Goal: Task Accomplishment & Management: Manage account settings

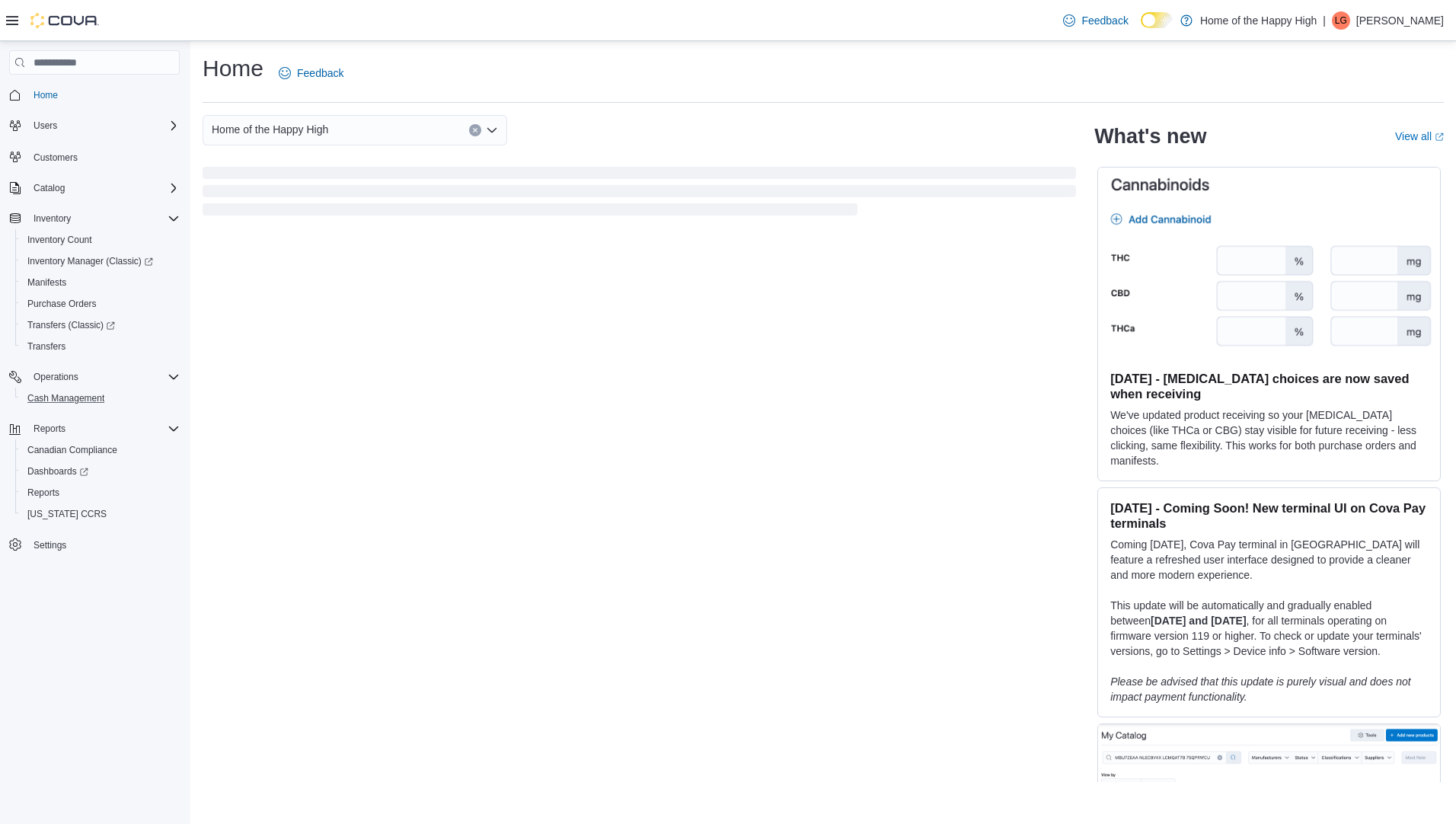
click at [64, 388] on button "Cash Management" at bounding box center [100, 398] width 170 height 22
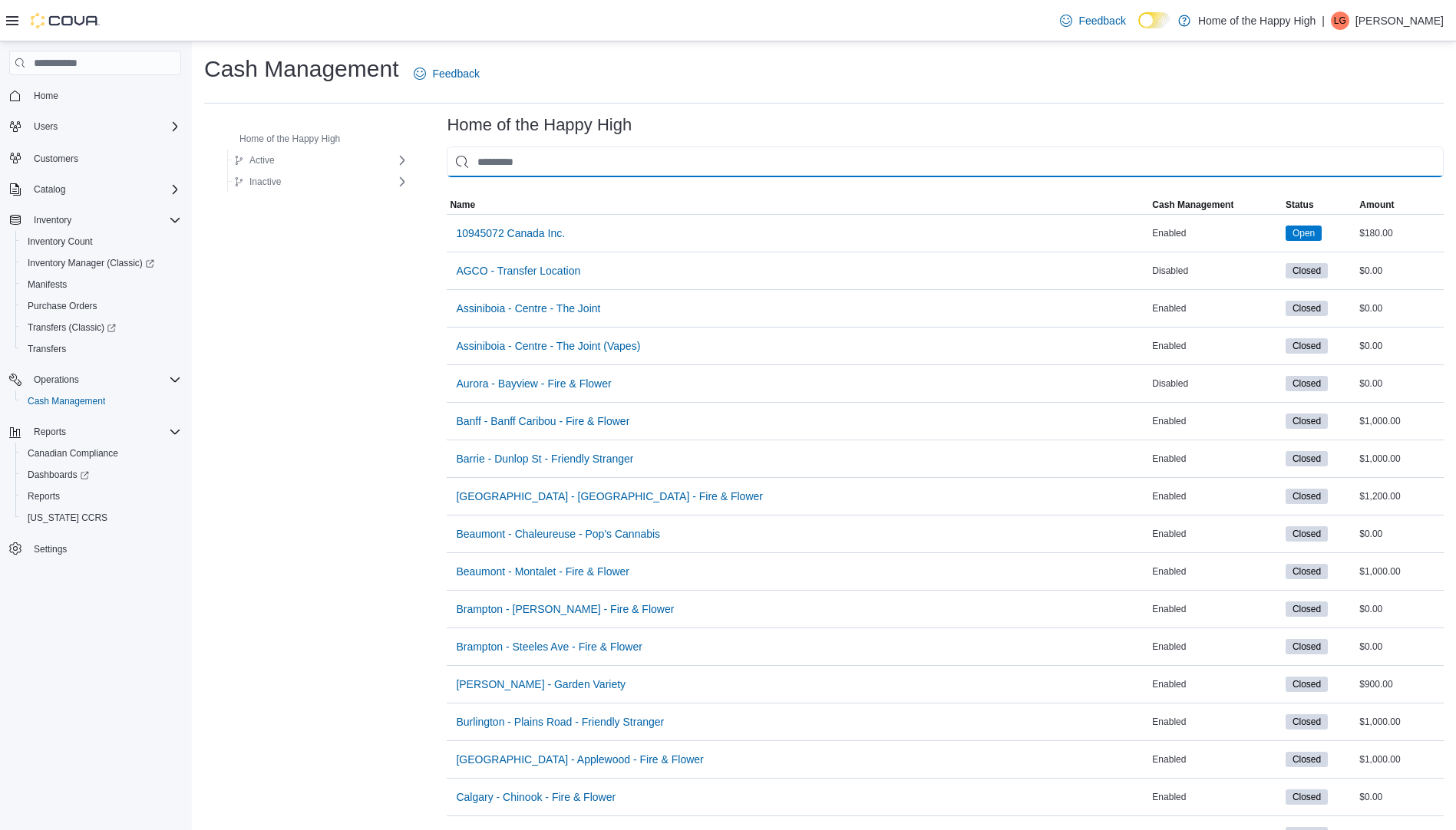
click at [773, 168] on input "This is a search bar. As you type, the results lower in the page will automatic…" at bounding box center [945, 161] width 996 height 31
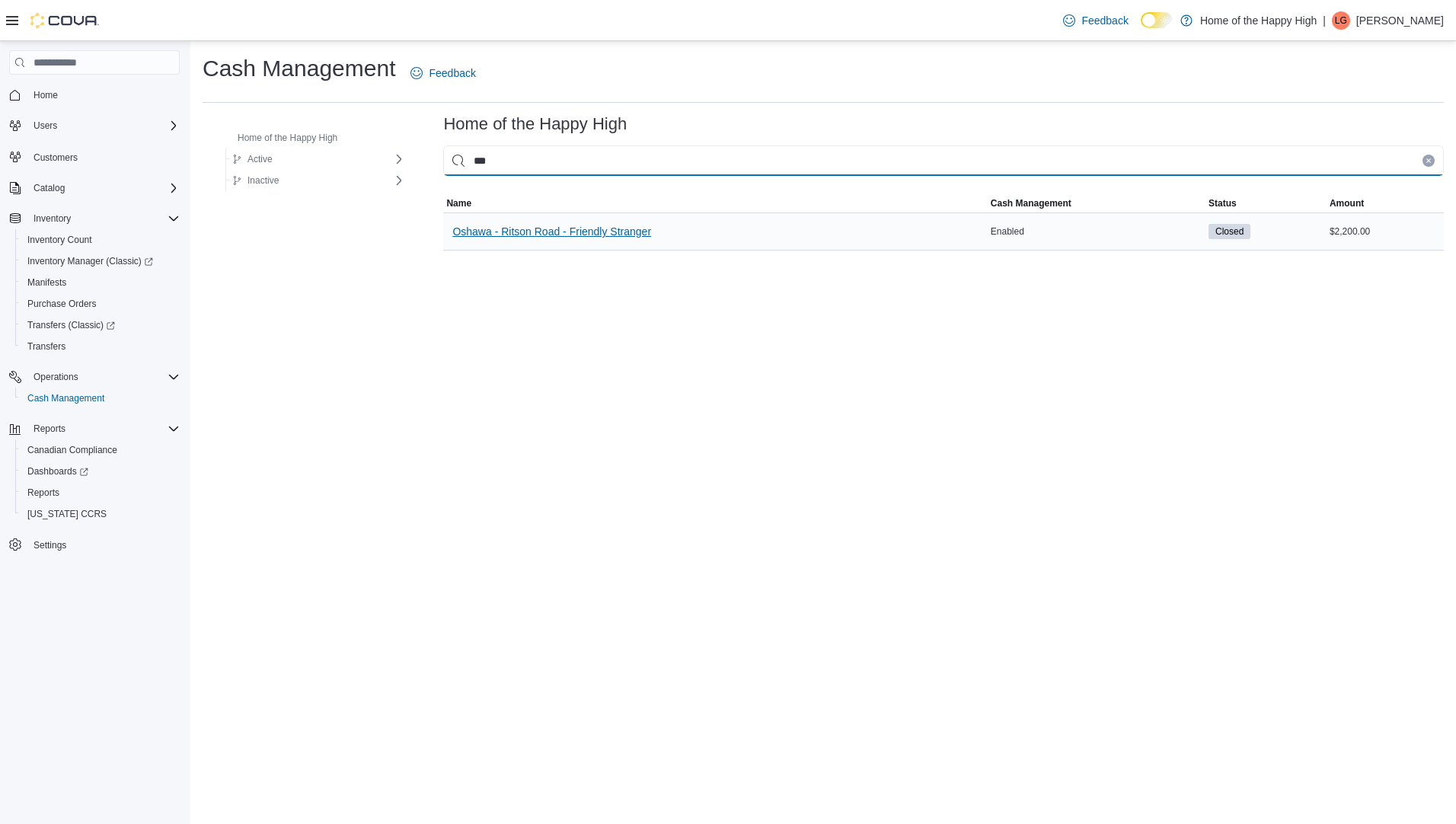
type input "***"
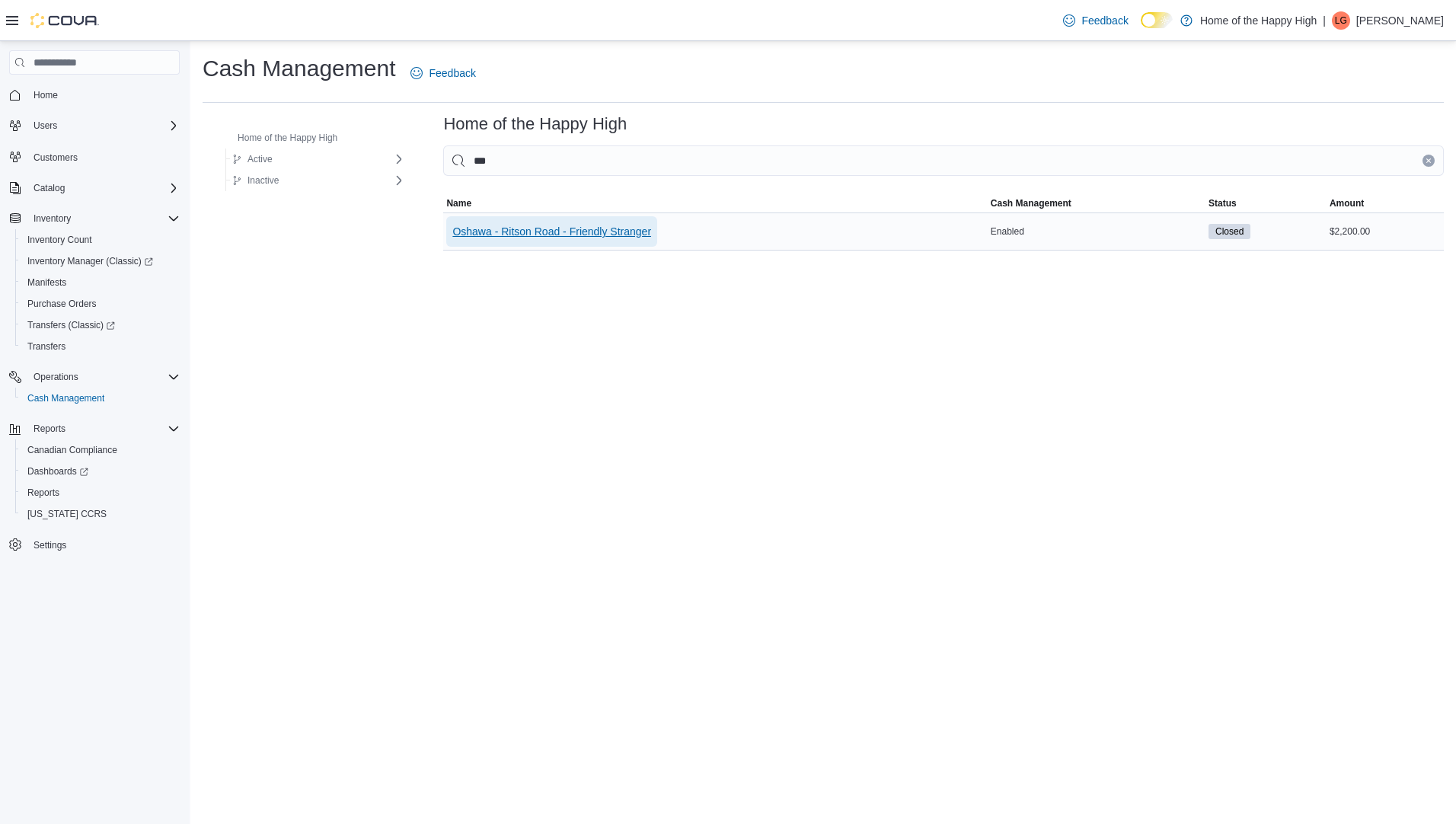
click at [560, 221] on span "Oshawa - Ritson Road - Friendly Stranger" at bounding box center [552, 231] width 199 height 31
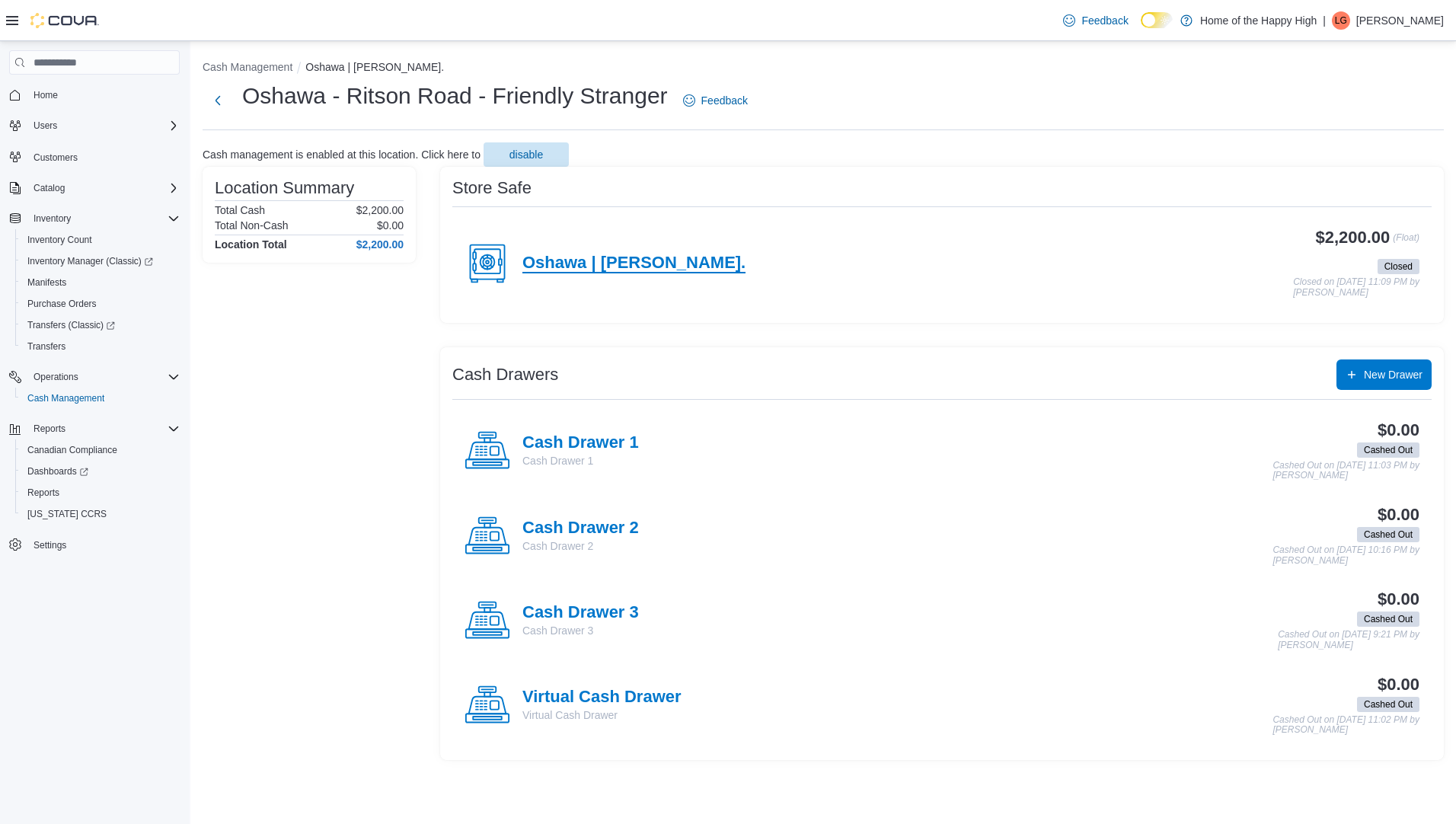
click at [598, 267] on h4 "Oshawa | [PERSON_NAME]." at bounding box center [634, 263] width 223 height 20
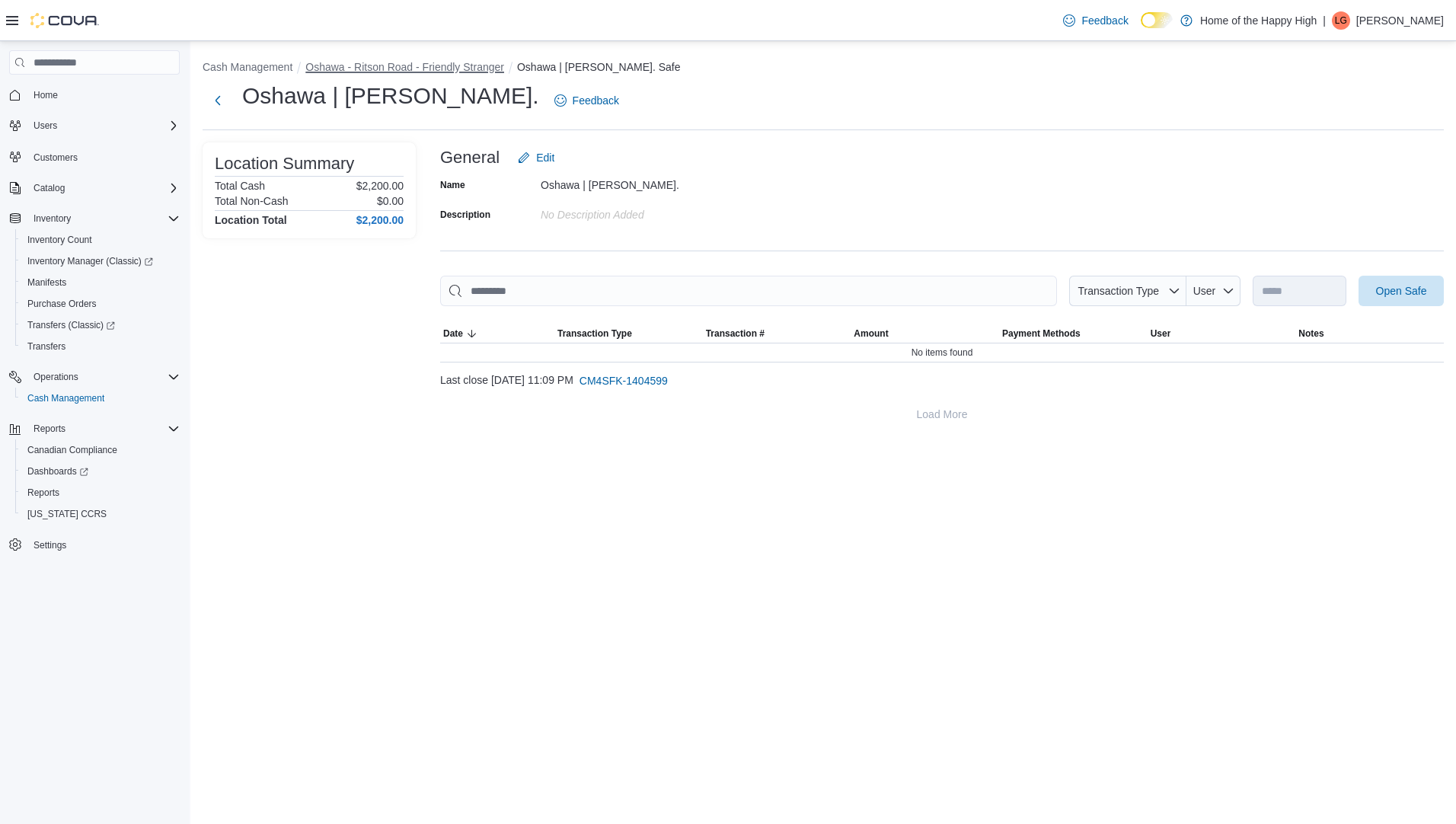
click at [369, 67] on button "Oshawa - Ritson Road - Friendly Stranger" at bounding box center [404, 66] width 199 height 12
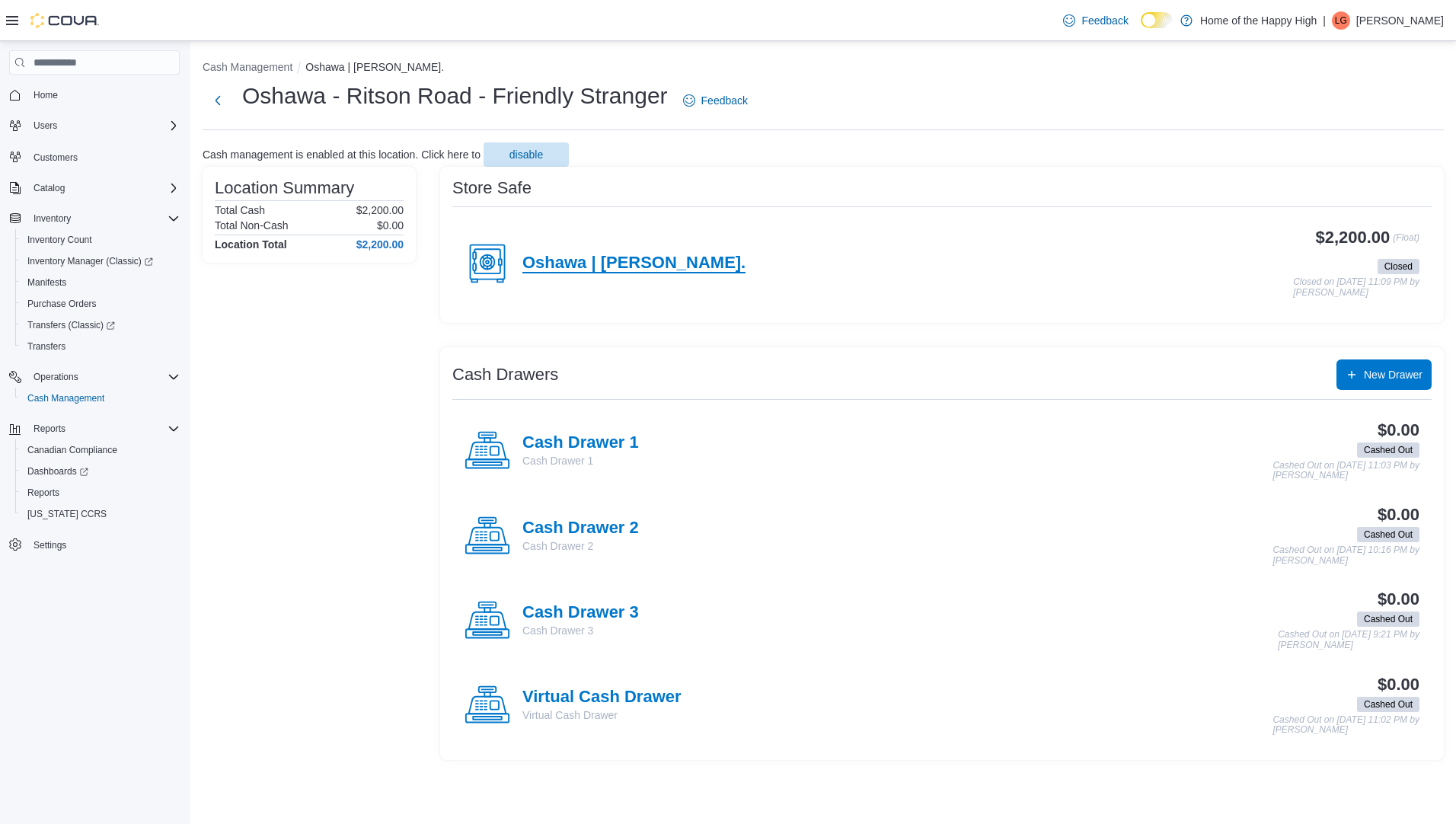
click at [537, 260] on h4 "Oshawa | [PERSON_NAME]." at bounding box center [634, 263] width 223 height 20
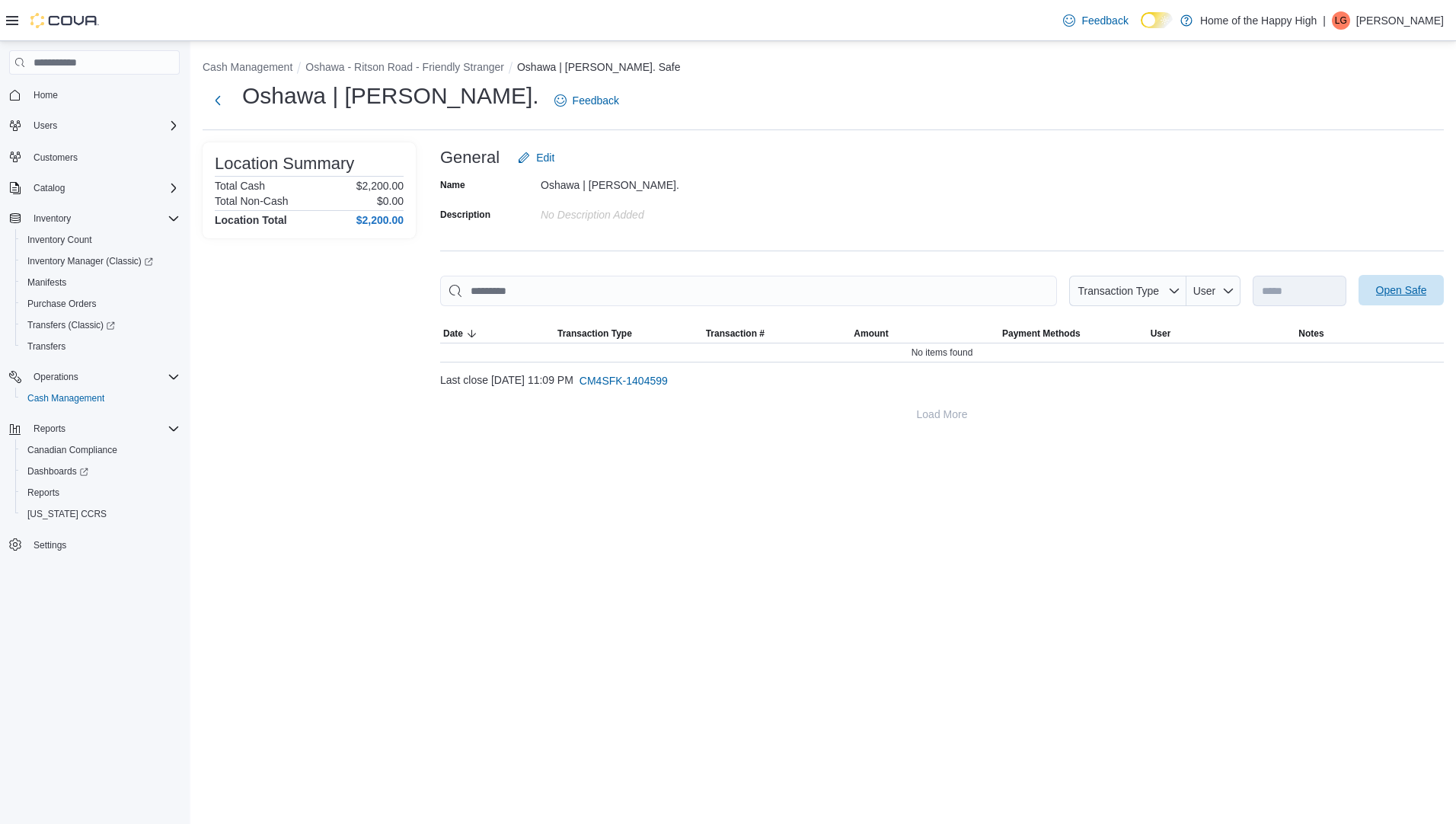
click at [1384, 278] on span "Open Safe" at bounding box center [1402, 290] width 67 height 31
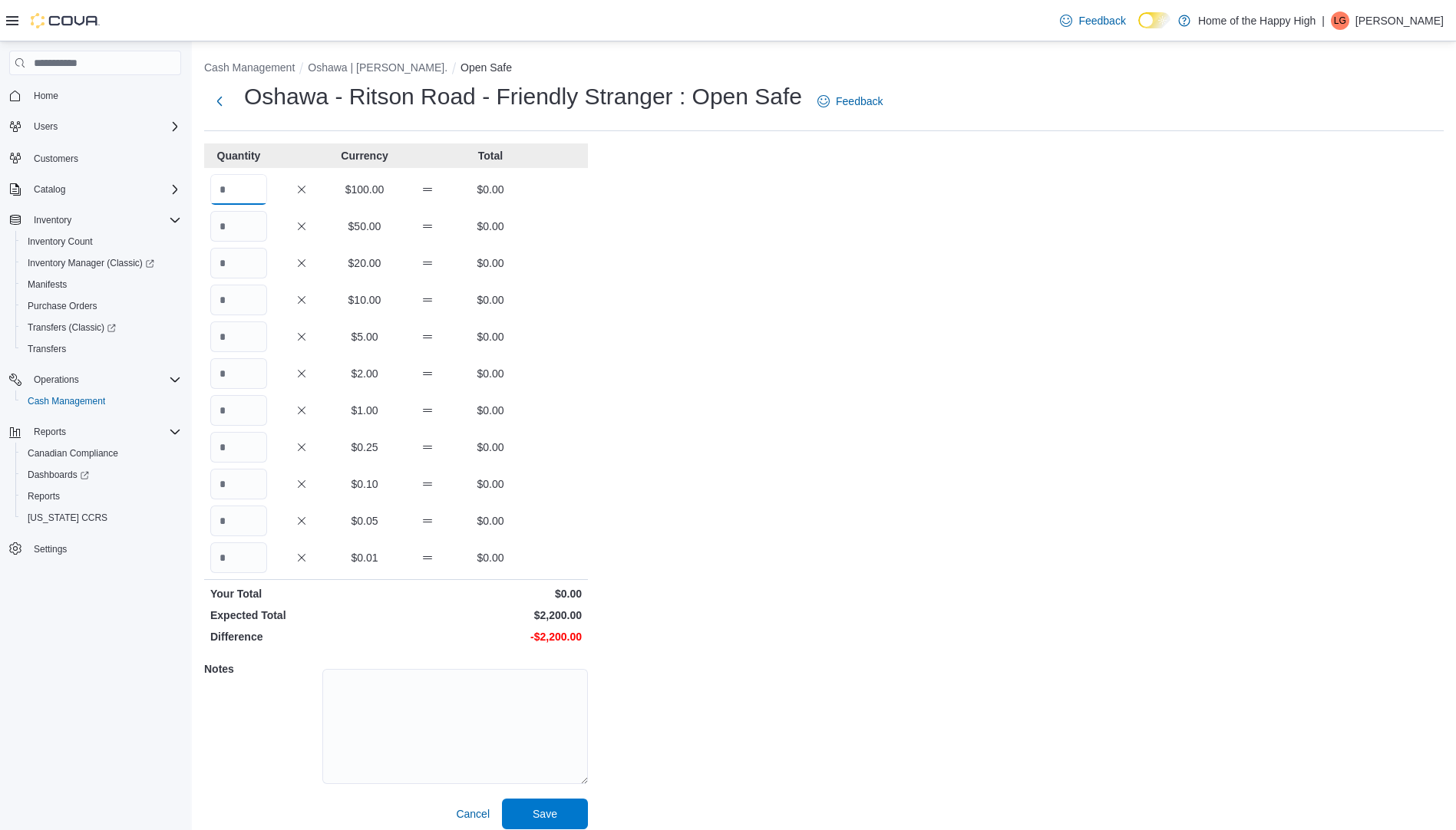
click at [246, 192] on input "Quantity" at bounding box center [239, 190] width 57 height 31
type input "**"
click at [493, 698] on textarea at bounding box center [455, 726] width 265 height 115
drag, startPoint x: 489, startPoint y: 696, endPoint x: 324, endPoint y: 696, distance: 165.0
click at [324, 696] on textarea "********" at bounding box center [455, 726] width 265 height 115
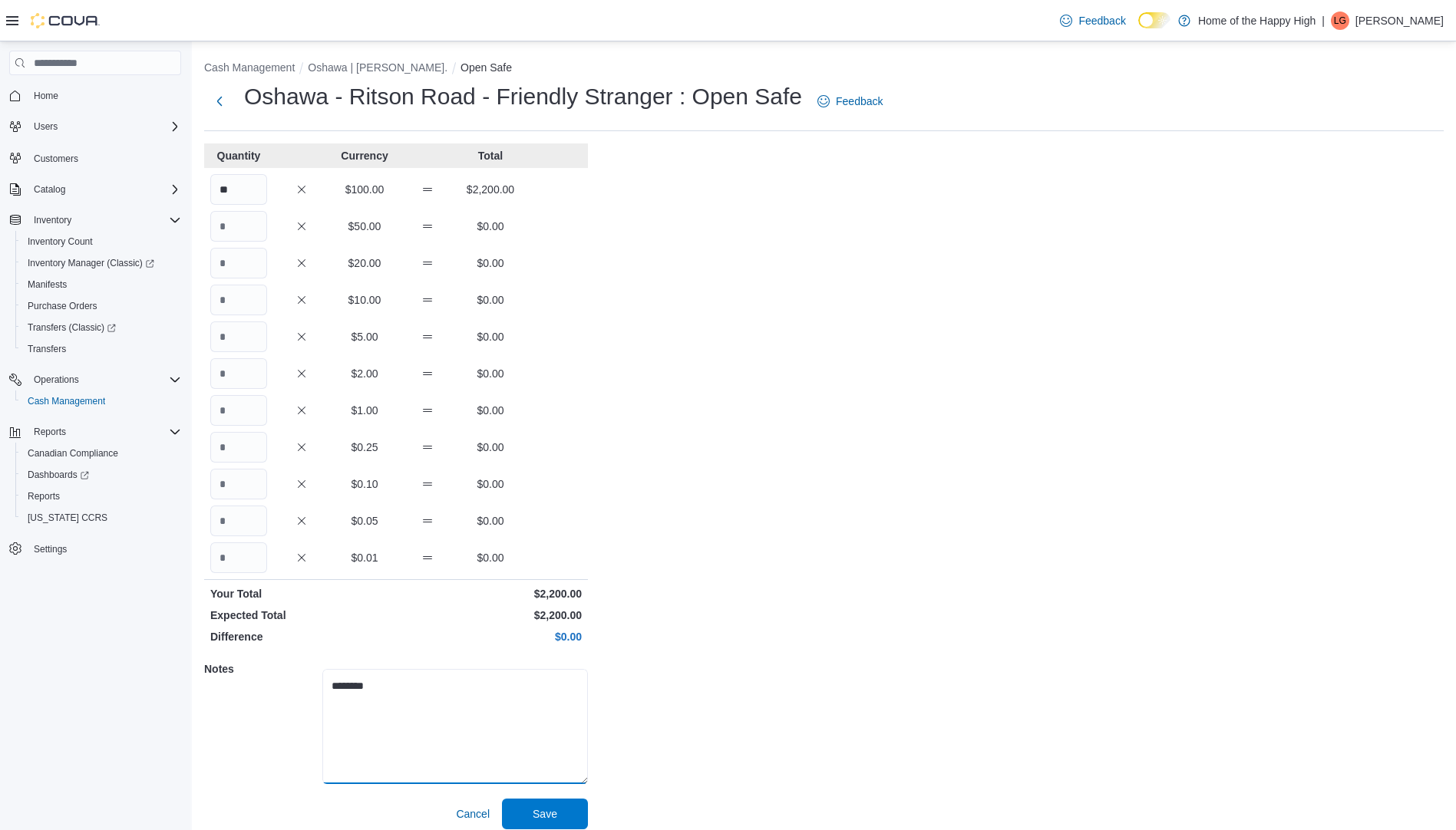
type textarea "********"
click at [1087, 665] on div "Cash Management Oshawa | [PERSON_NAME]. Open Safe Oshawa - Ritson Road - Friend…" at bounding box center [823, 441] width 1264 height 800
click at [557, 811] on span "Save" at bounding box center [544, 813] width 25 height 15
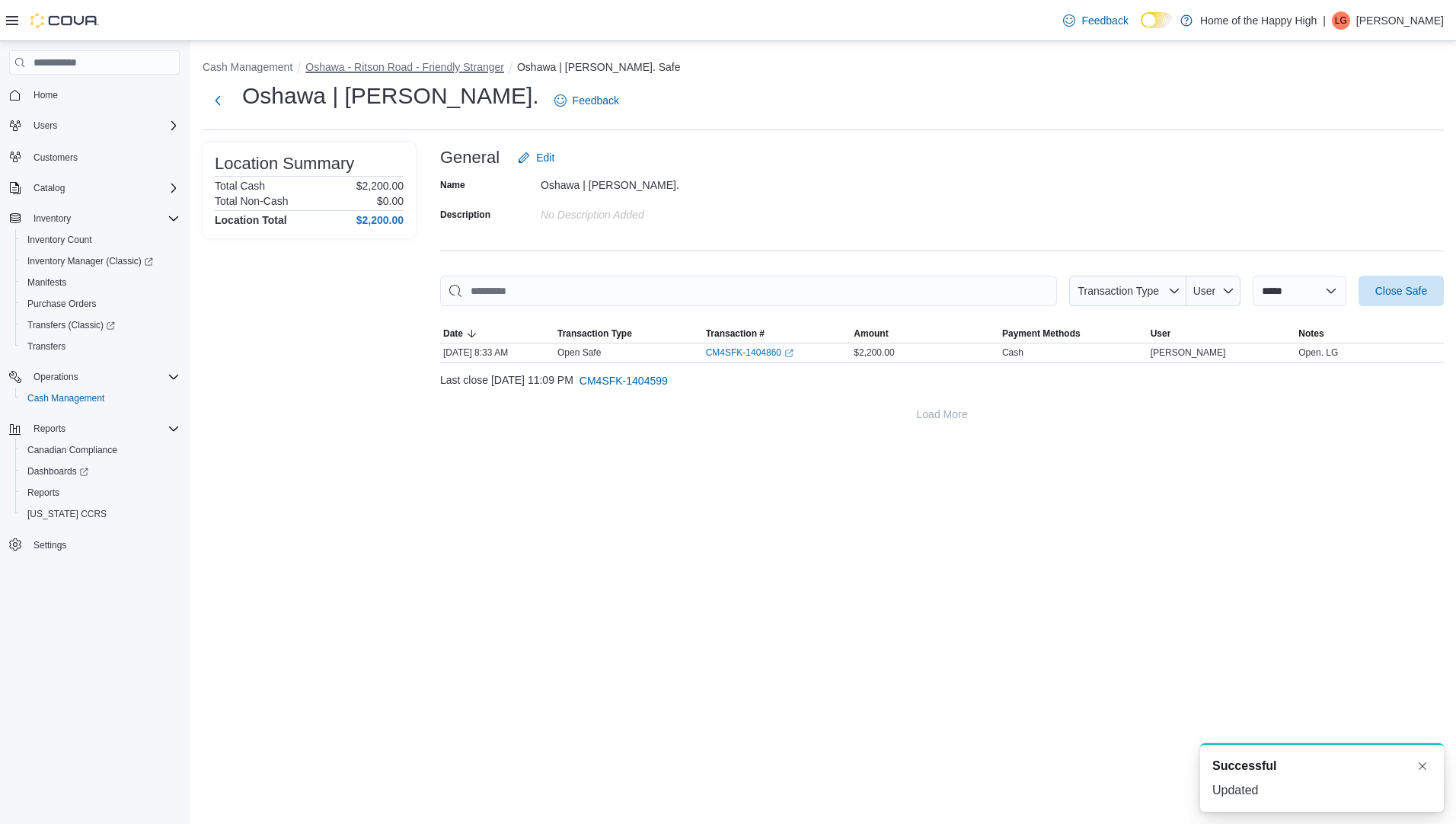
click at [456, 66] on button "Oshawa - Ritson Road - Friendly Stranger" at bounding box center [404, 66] width 199 height 12
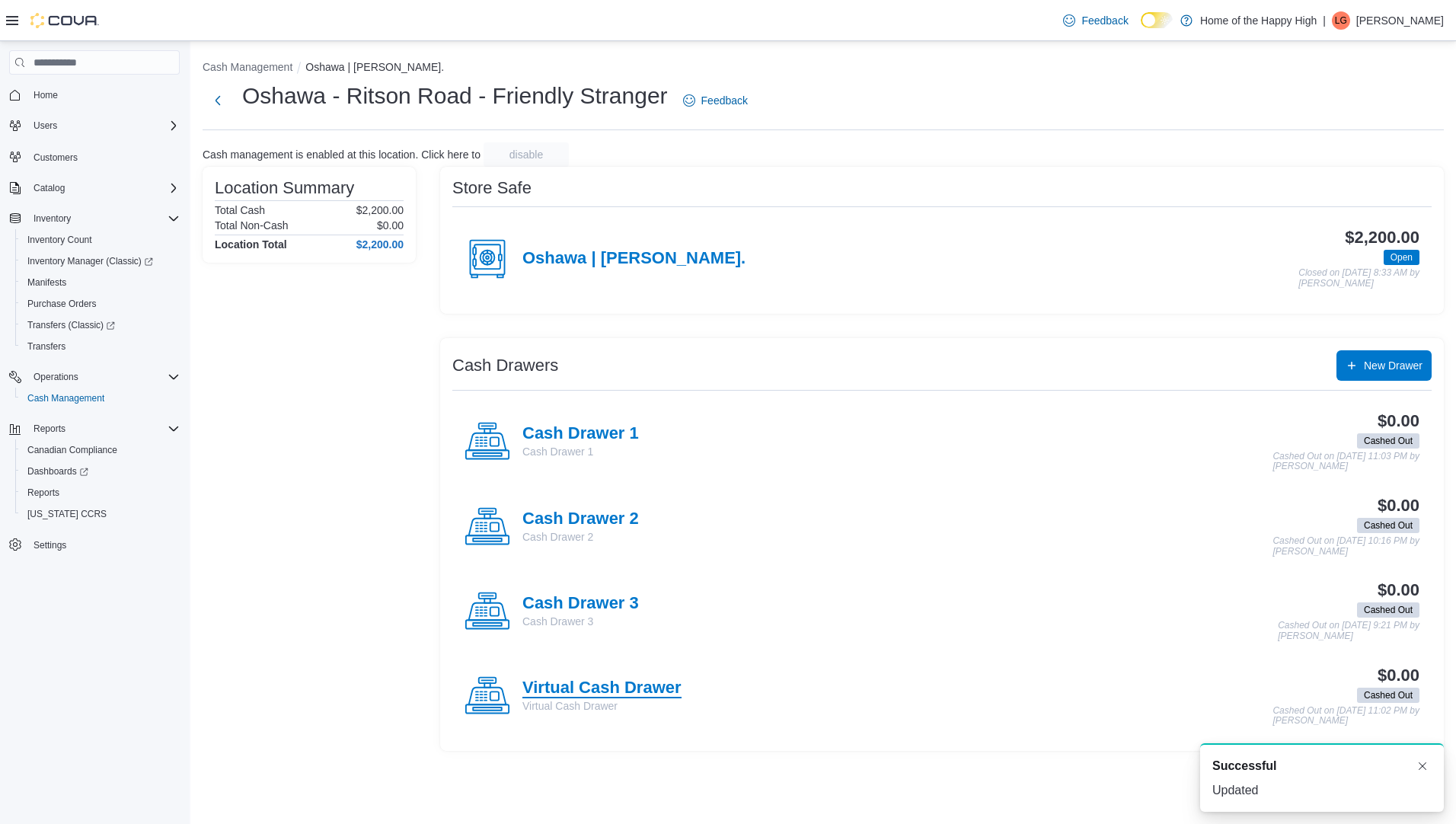
click at [585, 691] on h4 "Virtual Cash Drawer" at bounding box center [602, 688] width 159 height 20
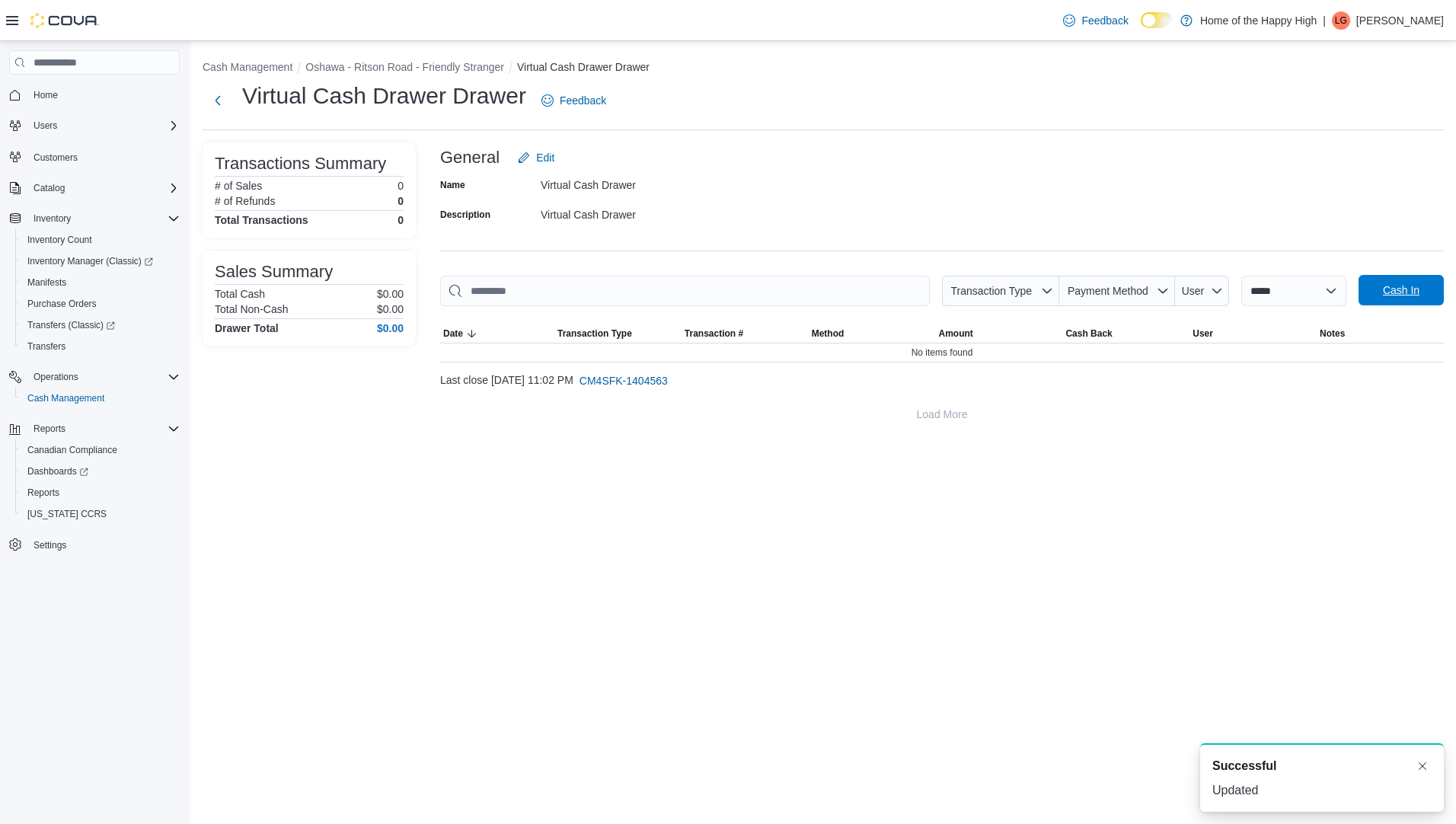
click at [1404, 293] on span "Cash In" at bounding box center [1401, 290] width 37 height 15
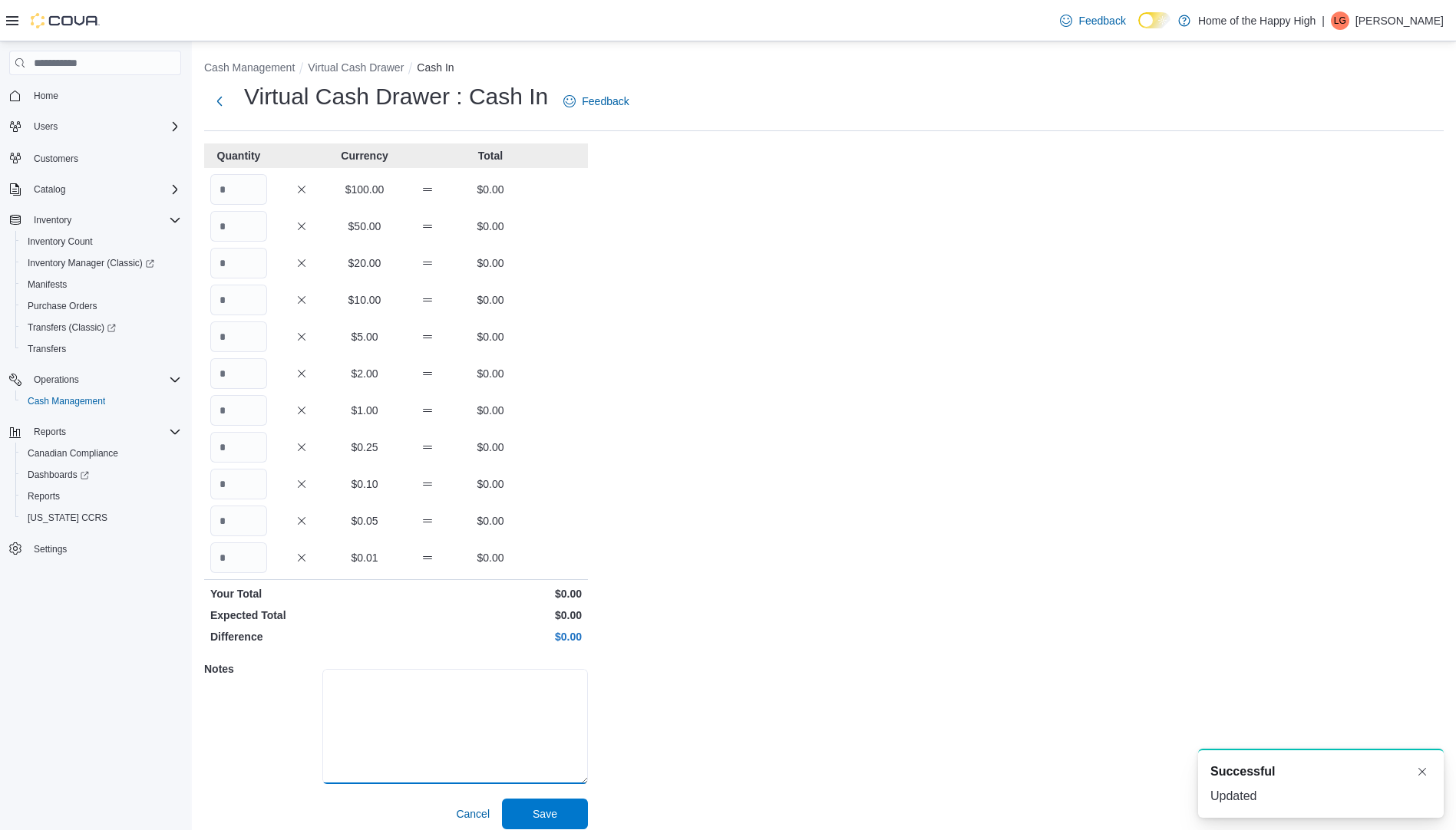
click at [384, 733] on textarea at bounding box center [455, 726] width 265 height 115
type textarea "**********"
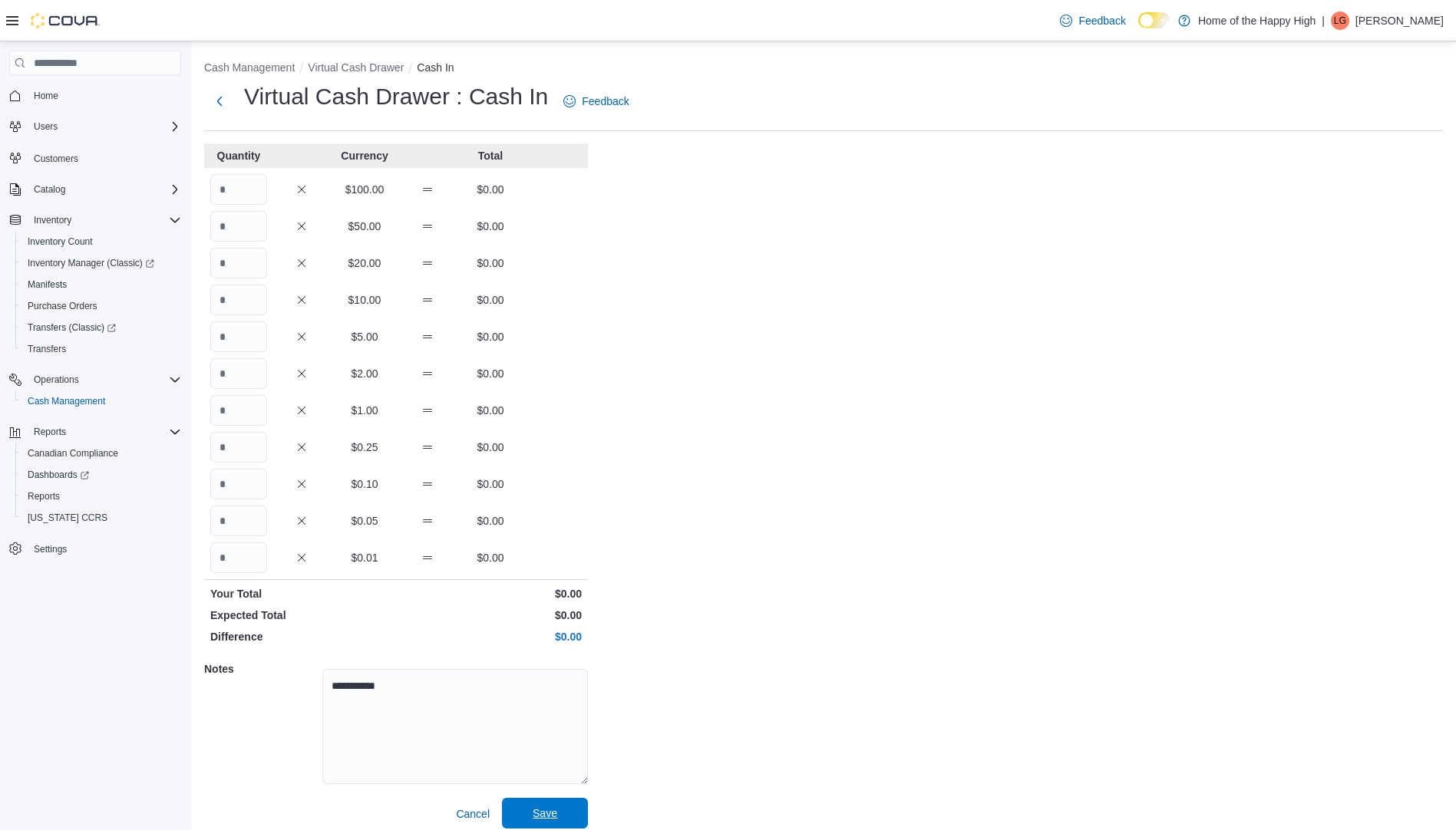
click at [577, 809] on span "Save" at bounding box center [545, 813] width 68 height 31
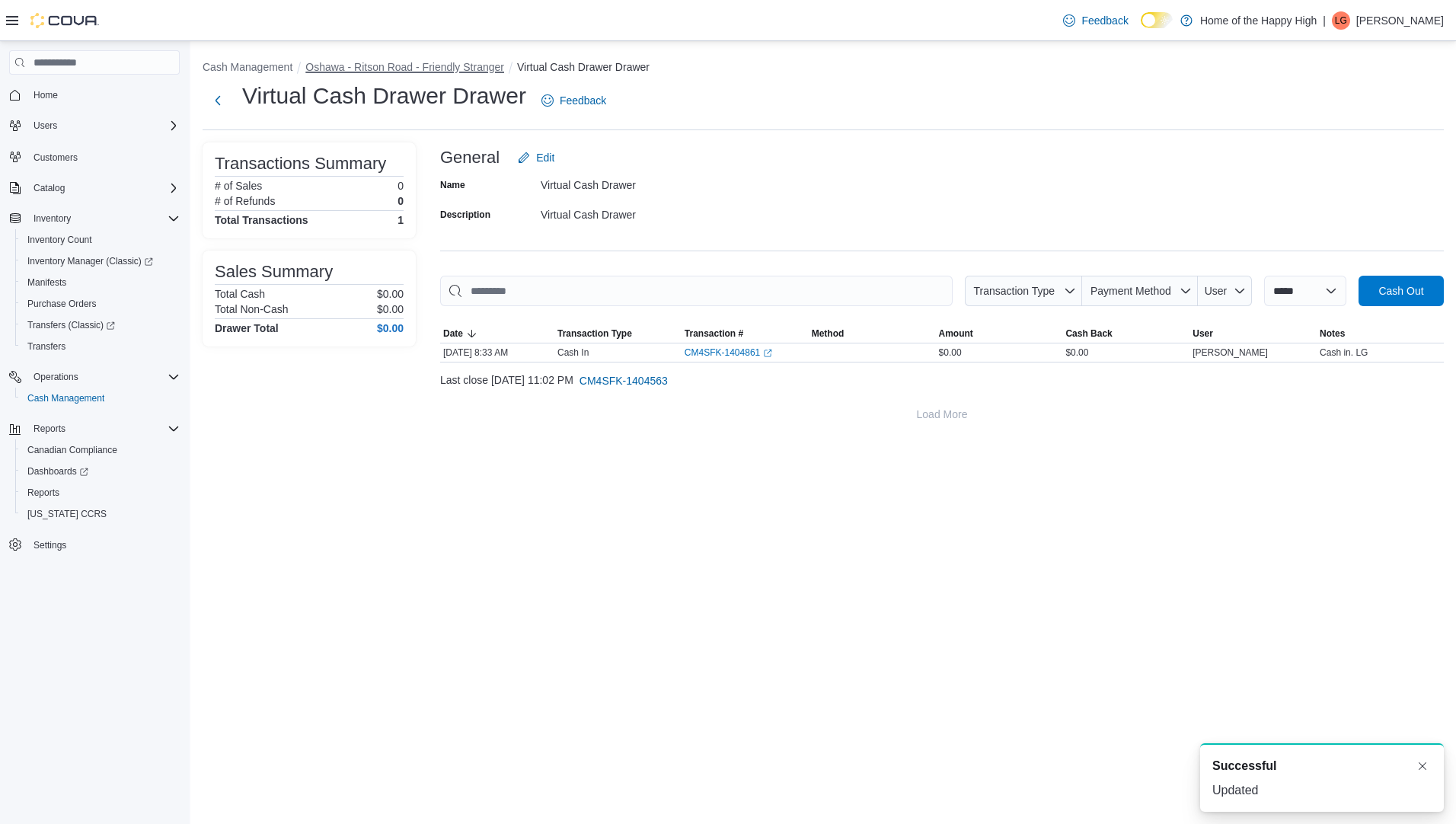
click at [428, 64] on button "Oshawa - Ritson Road - Friendly Stranger" at bounding box center [404, 66] width 199 height 12
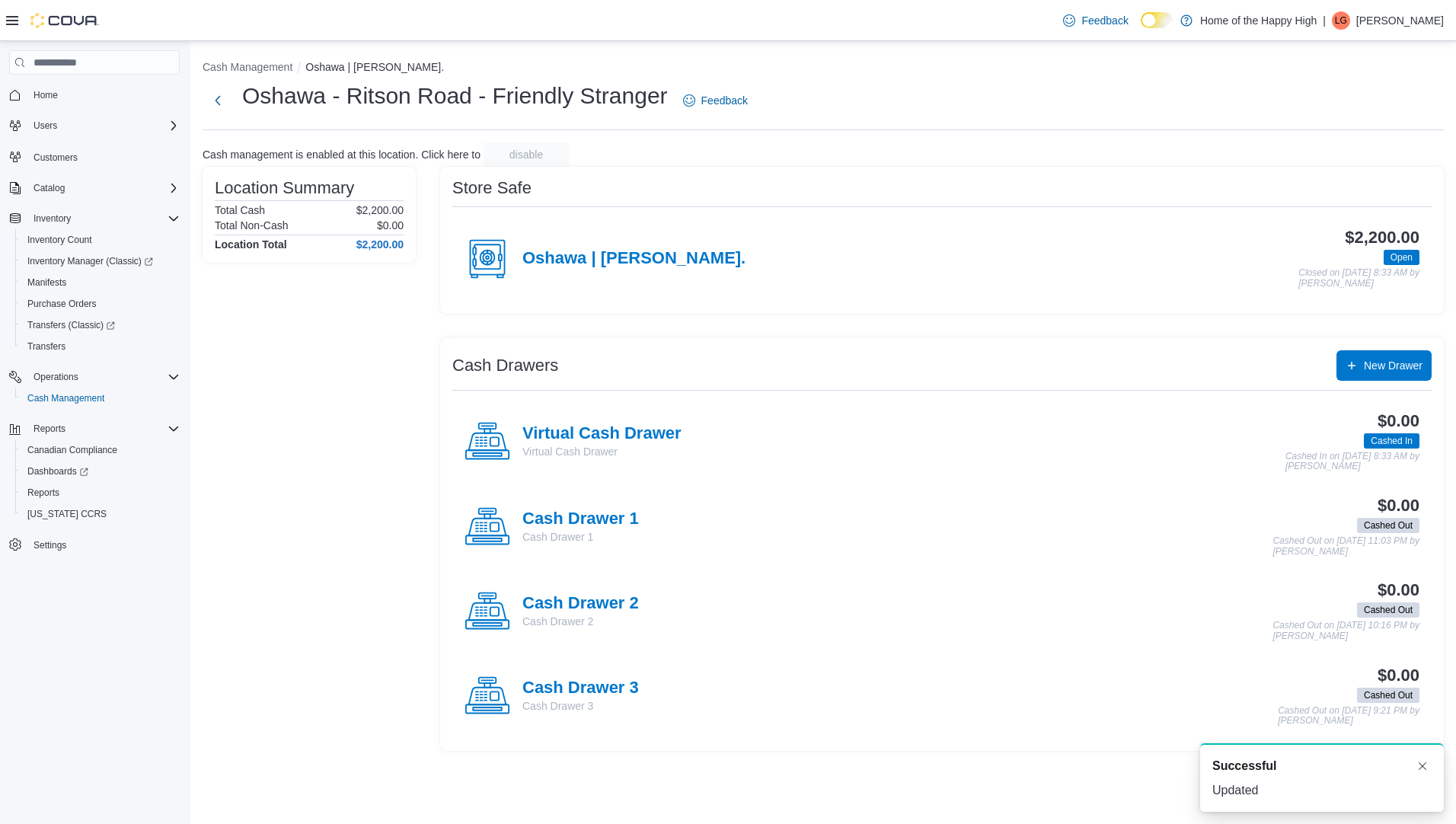
click at [608, 499] on div "Cash Drawer 1 Cash Drawer 1 $0.00 Cashed Out Cashed Out on [DATE] 11:03 PM by […" at bounding box center [942, 526] width 979 height 84
click at [600, 512] on h4 "Cash Drawer 1" at bounding box center [581, 519] width 116 height 20
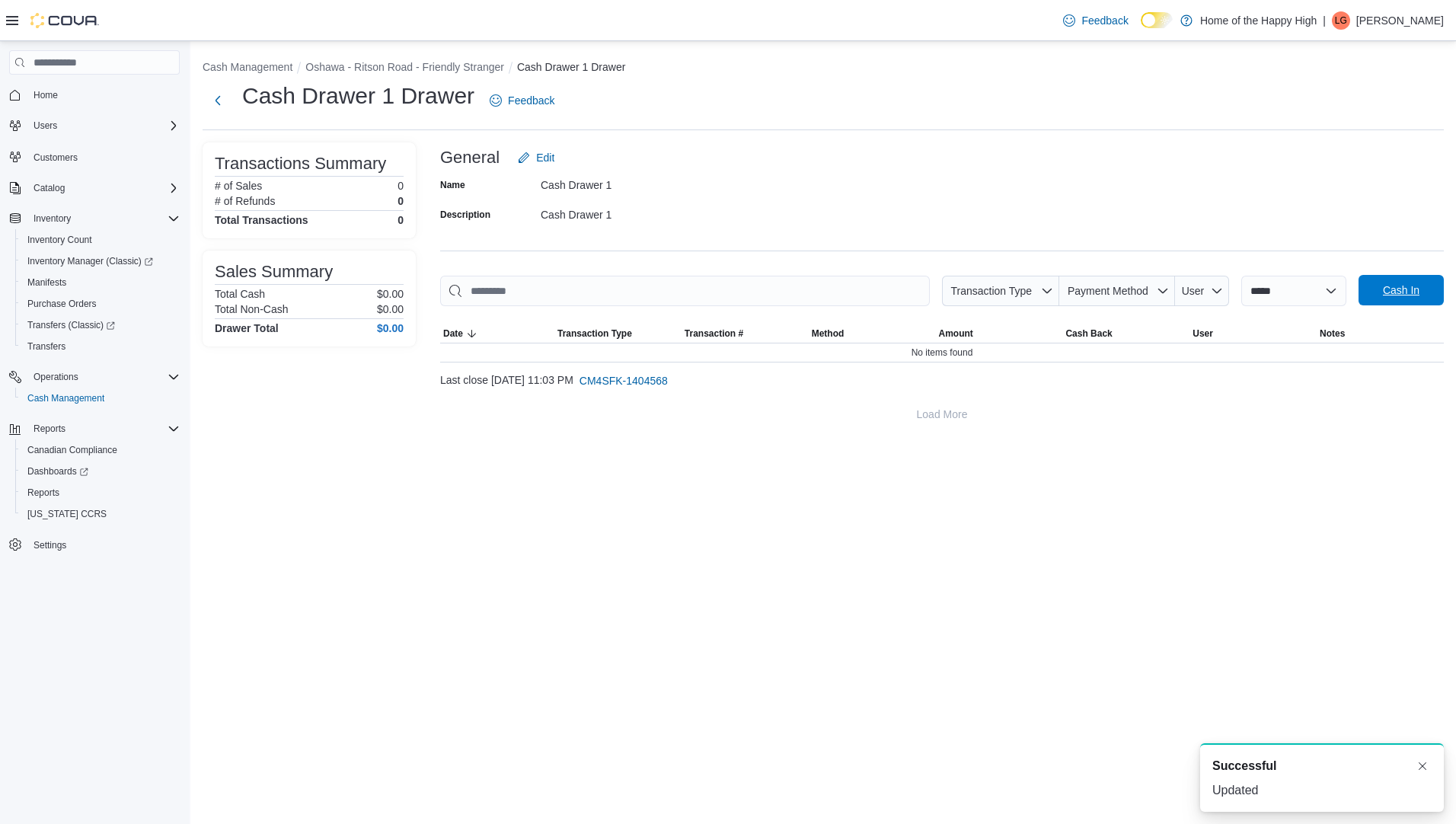
click at [1371, 281] on span "Cash In" at bounding box center [1402, 290] width 67 height 31
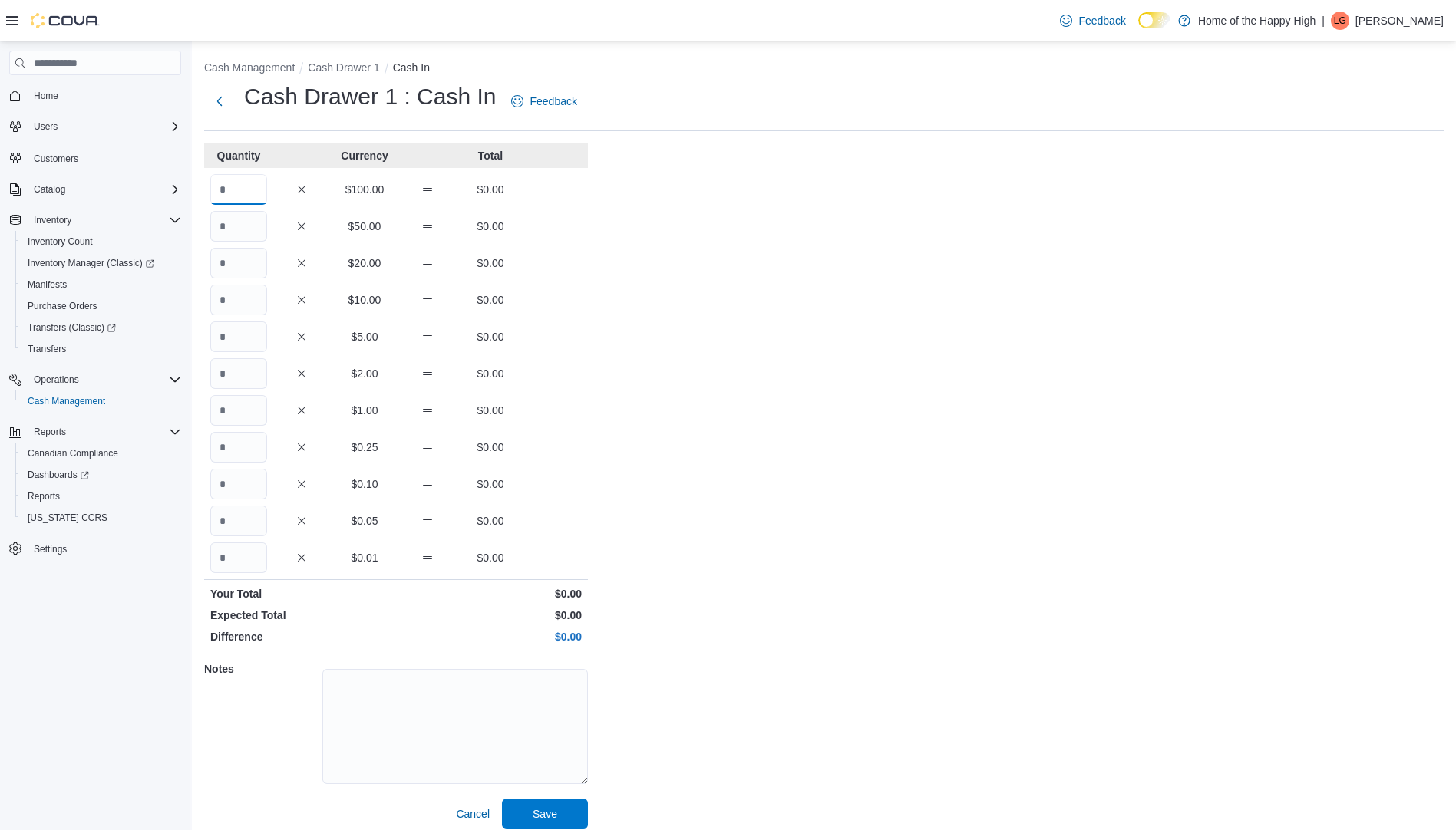
click at [245, 201] on input "Quantity" at bounding box center [239, 190] width 57 height 31
type input "*"
click at [385, 696] on textarea at bounding box center [455, 726] width 265 height 115
type textarea "**********"
click at [561, 806] on span "Save" at bounding box center [545, 813] width 68 height 31
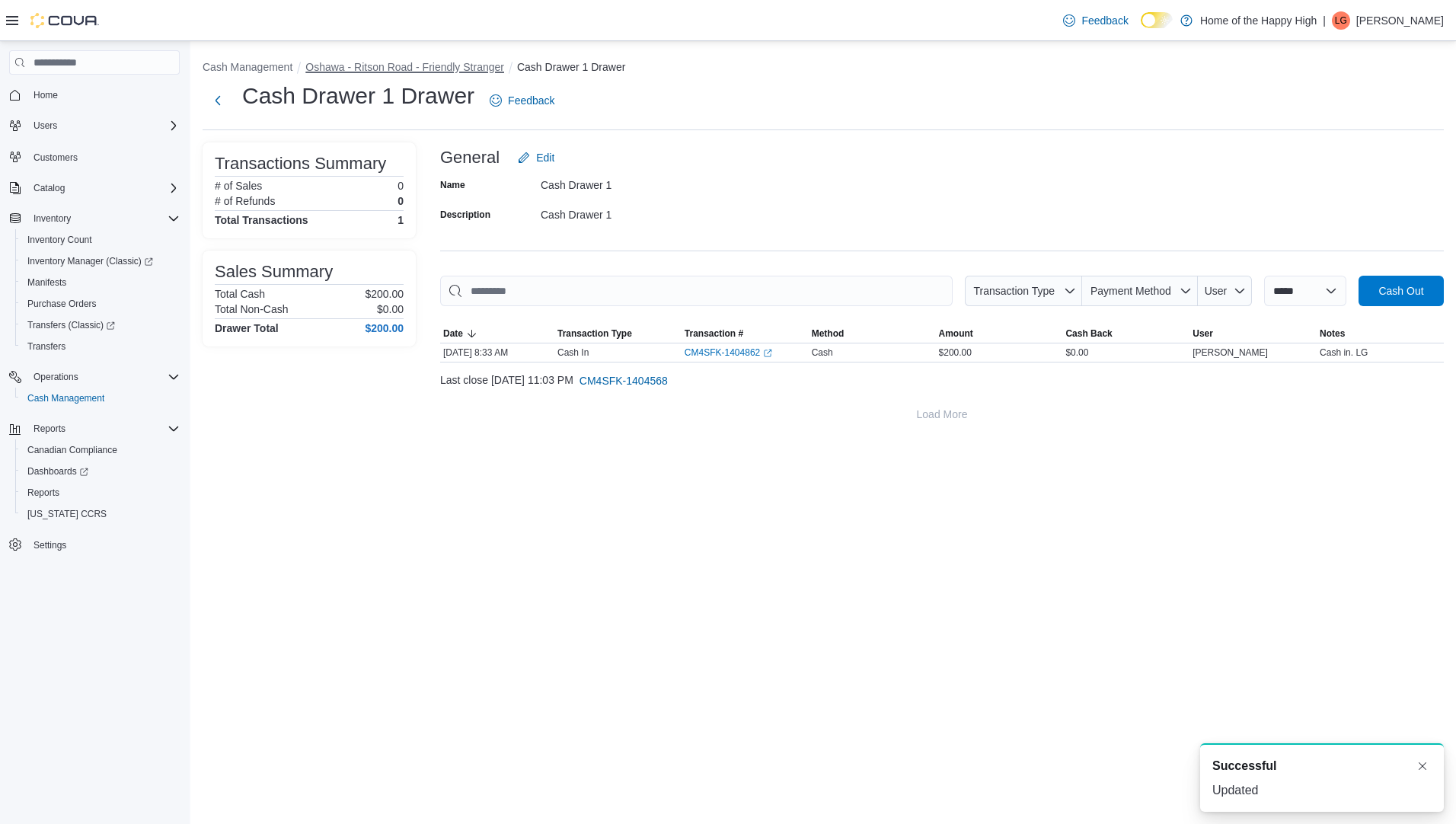
click at [485, 66] on button "Oshawa - Ritson Road - Friendly Stranger" at bounding box center [404, 66] width 199 height 12
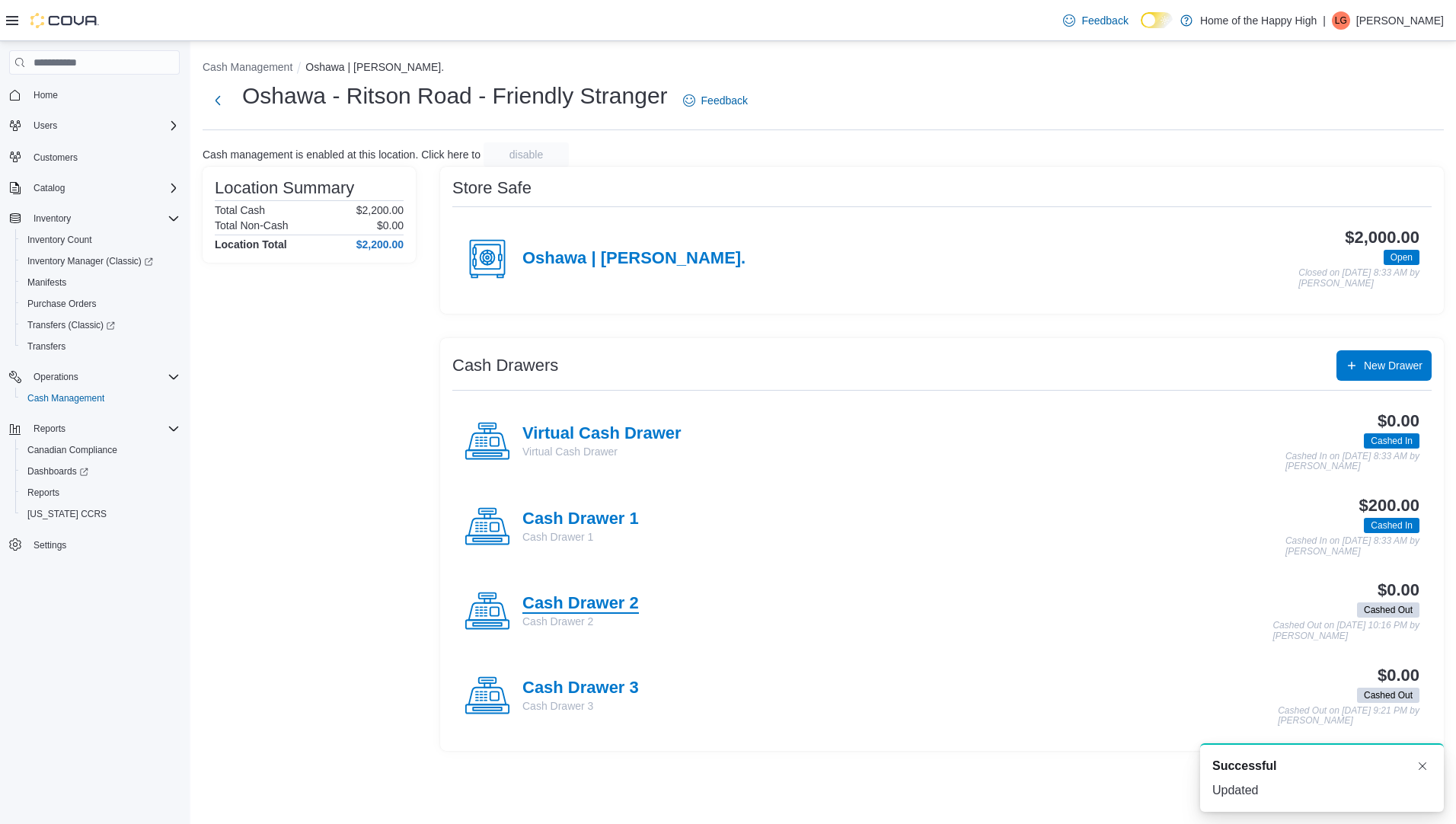
click at [589, 600] on h4 "Cash Drawer 2" at bounding box center [581, 603] width 116 height 20
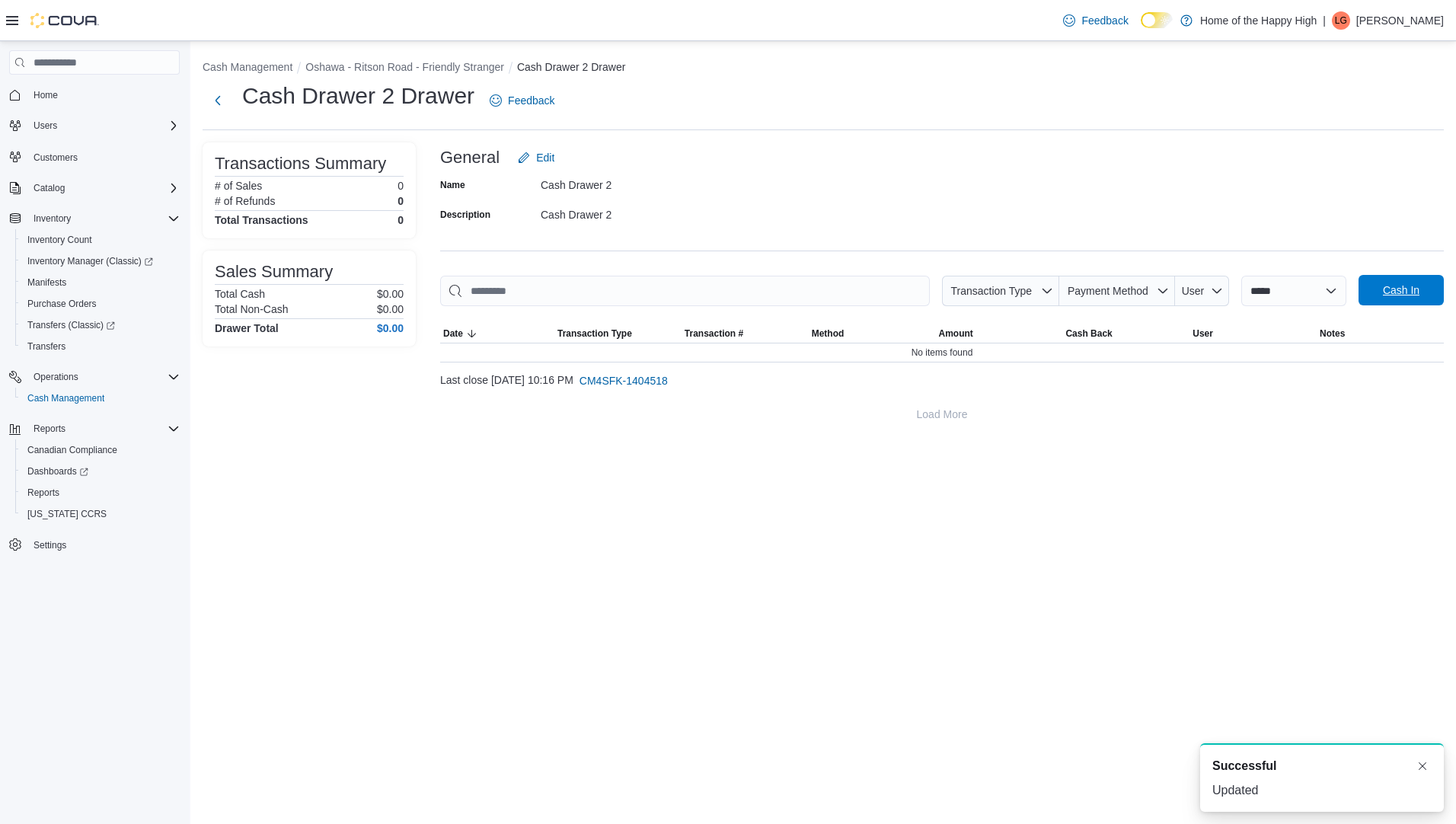
click at [1384, 287] on span "Cash In" at bounding box center [1401, 290] width 37 height 15
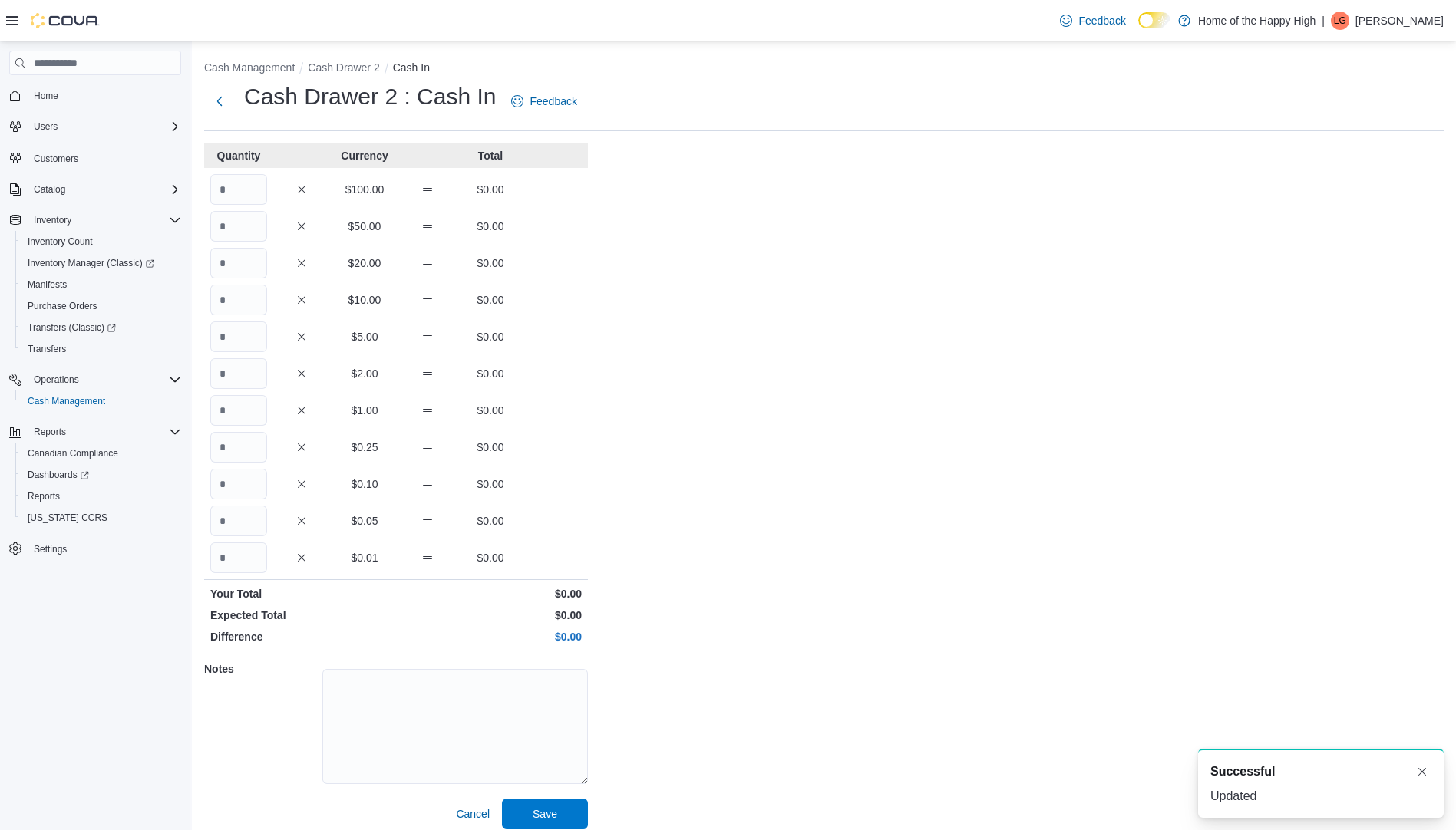
click at [268, 196] on div "$100.00 $0.00" at bounding box center [395, 190] width 384 height 31
click at [229, 201] on input "Quantity" at bounding box center [239, 190] width 57 height 31
type input "*"
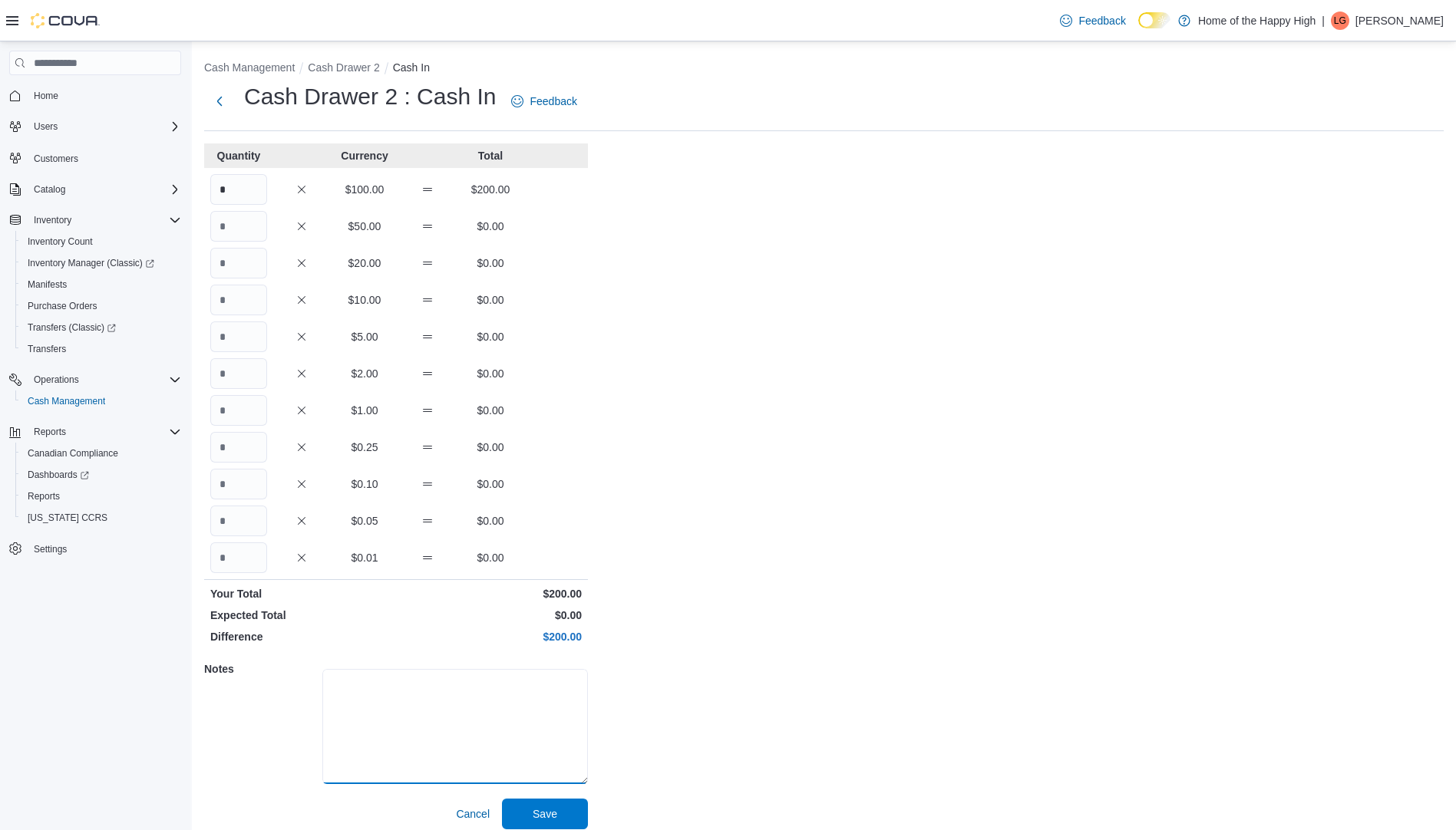
click at [377, 685] on textarea at bounding box center [455, 726] width 265 height 115
type textarea "**********"
click at [565, 816] on span "Save" at bounding box center [545, 813] width 68 height 31
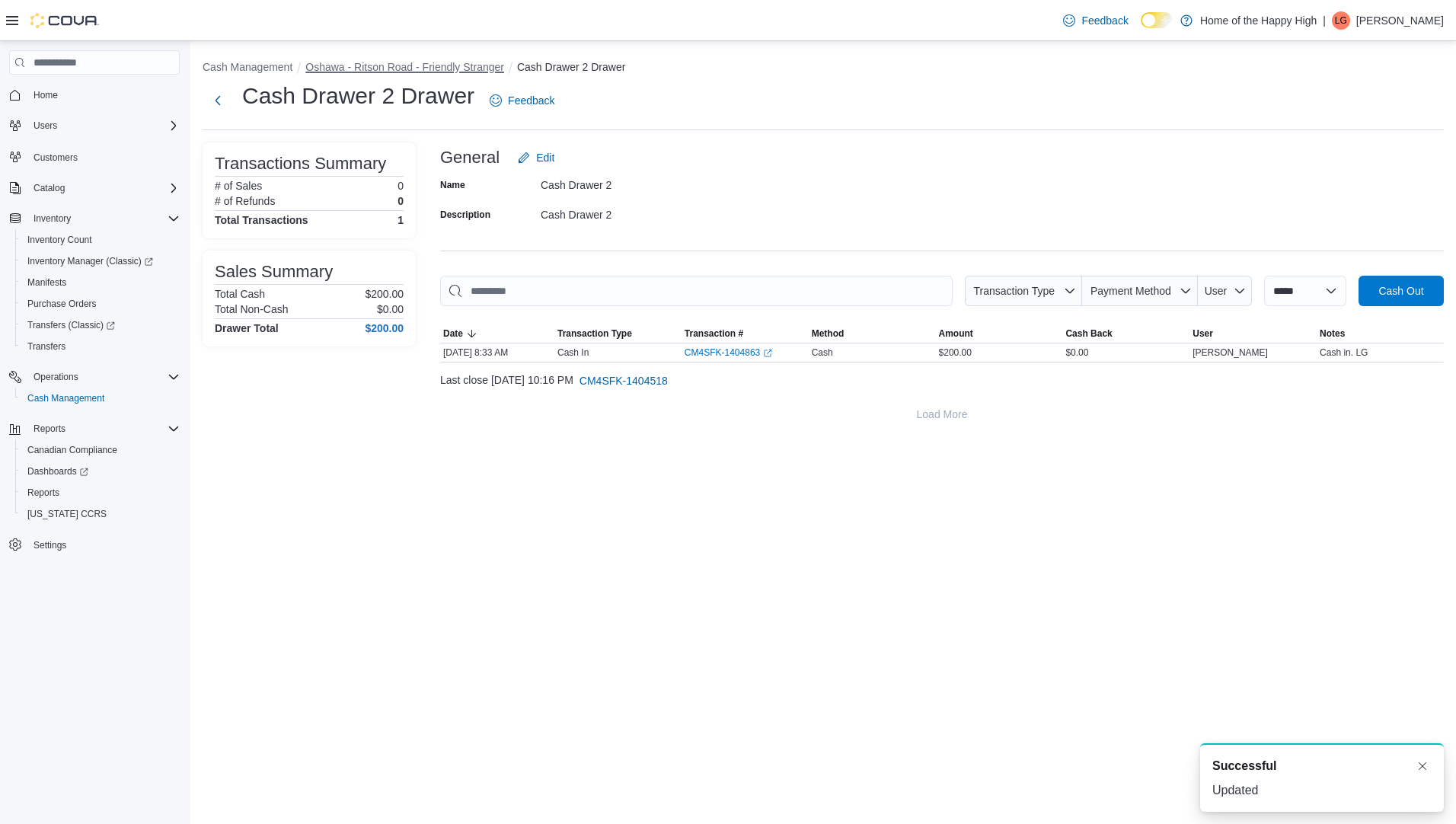
click at [447, 67] on button "Oshawa - Ritson Road - Friendly Stranger" at bounding box center [404, 66] width 199 height 12
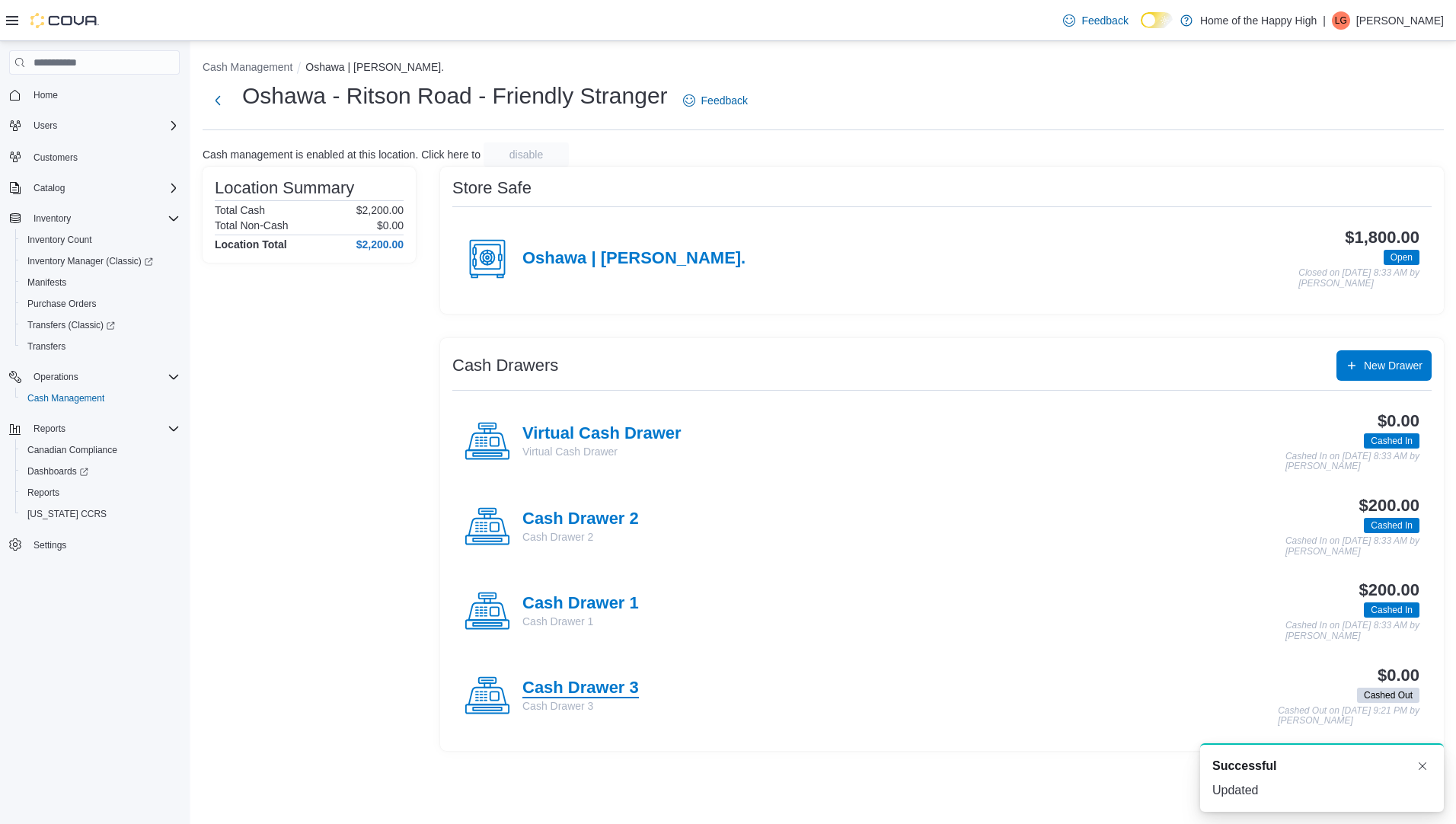
click at [598, 687] on h4 "Cash Drawer 3" at bounding box center [581, 688] width 116 height 20
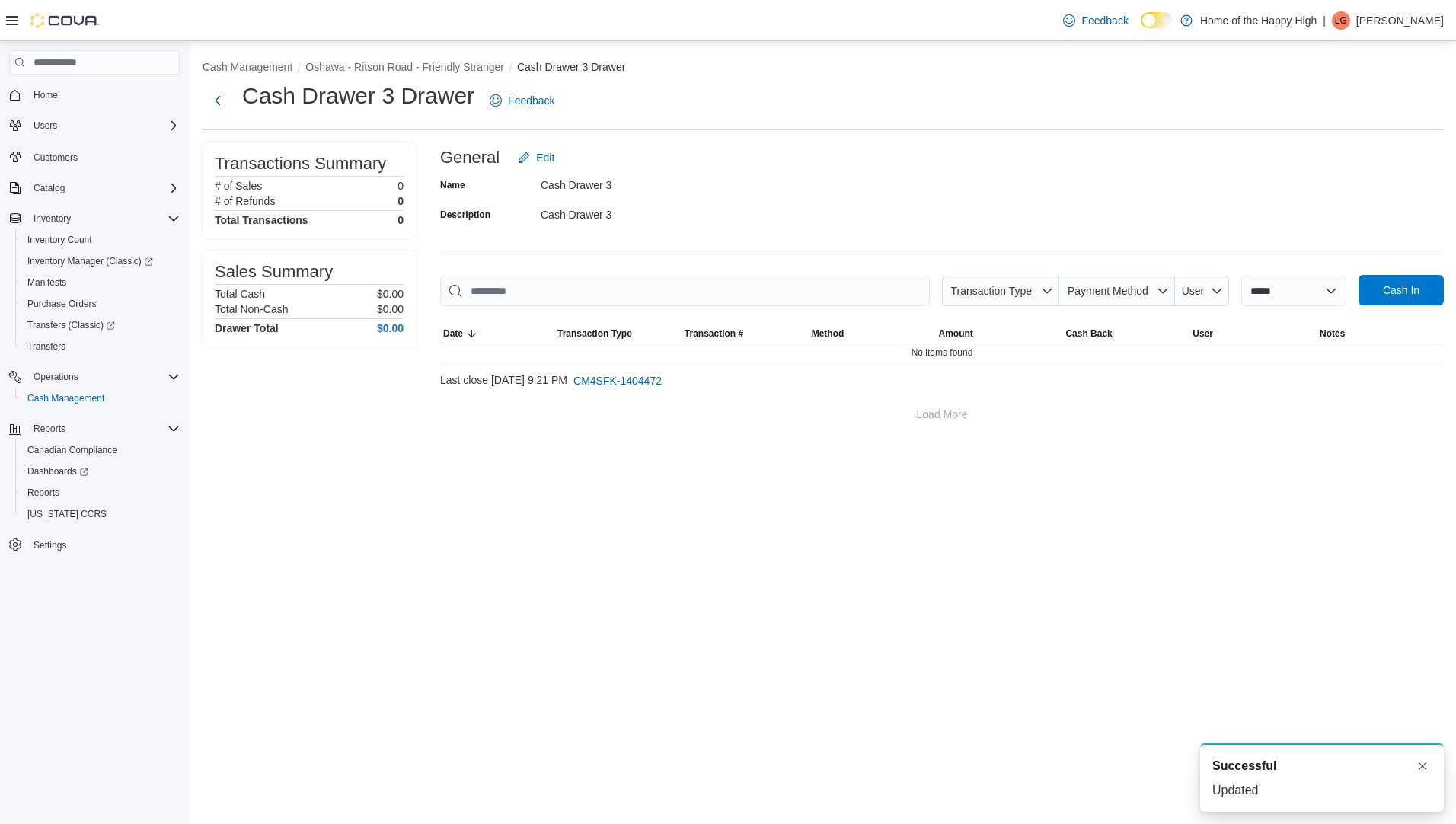
click at [1405, 304] on span "Cash In" at bounding box center [1402, 290] width 67 height 31
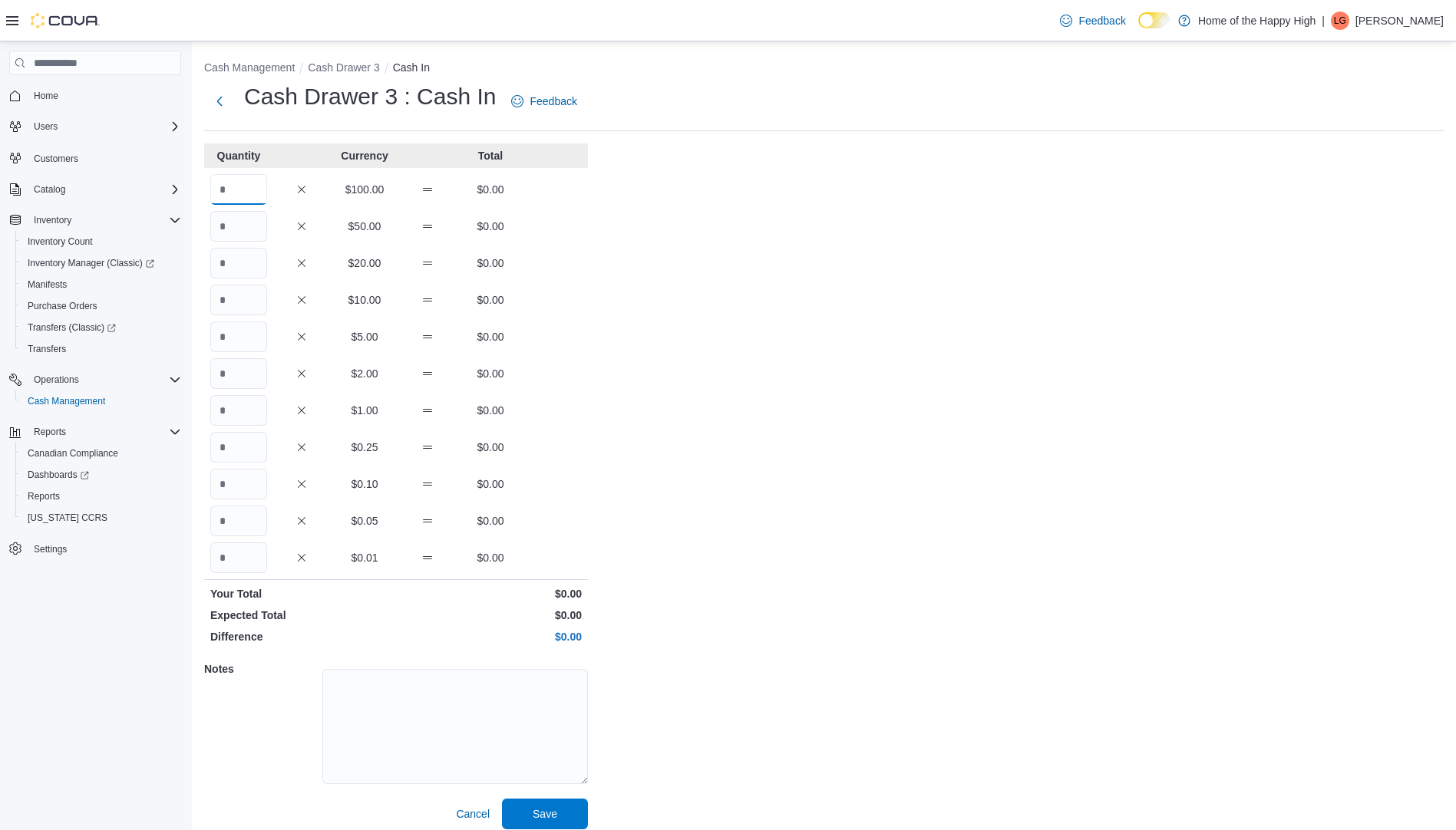
click at [232, 184] on input "Quantity" at bounding box center [239, 190] width 57 height 31
type input "*"
click at [421, 696] on textarea at bounding box center [455, 726] width 265 height 115
type textarea "**********"
click at [562, 814] on span "Save" at bounding box center [545, 813] width 68 height 31
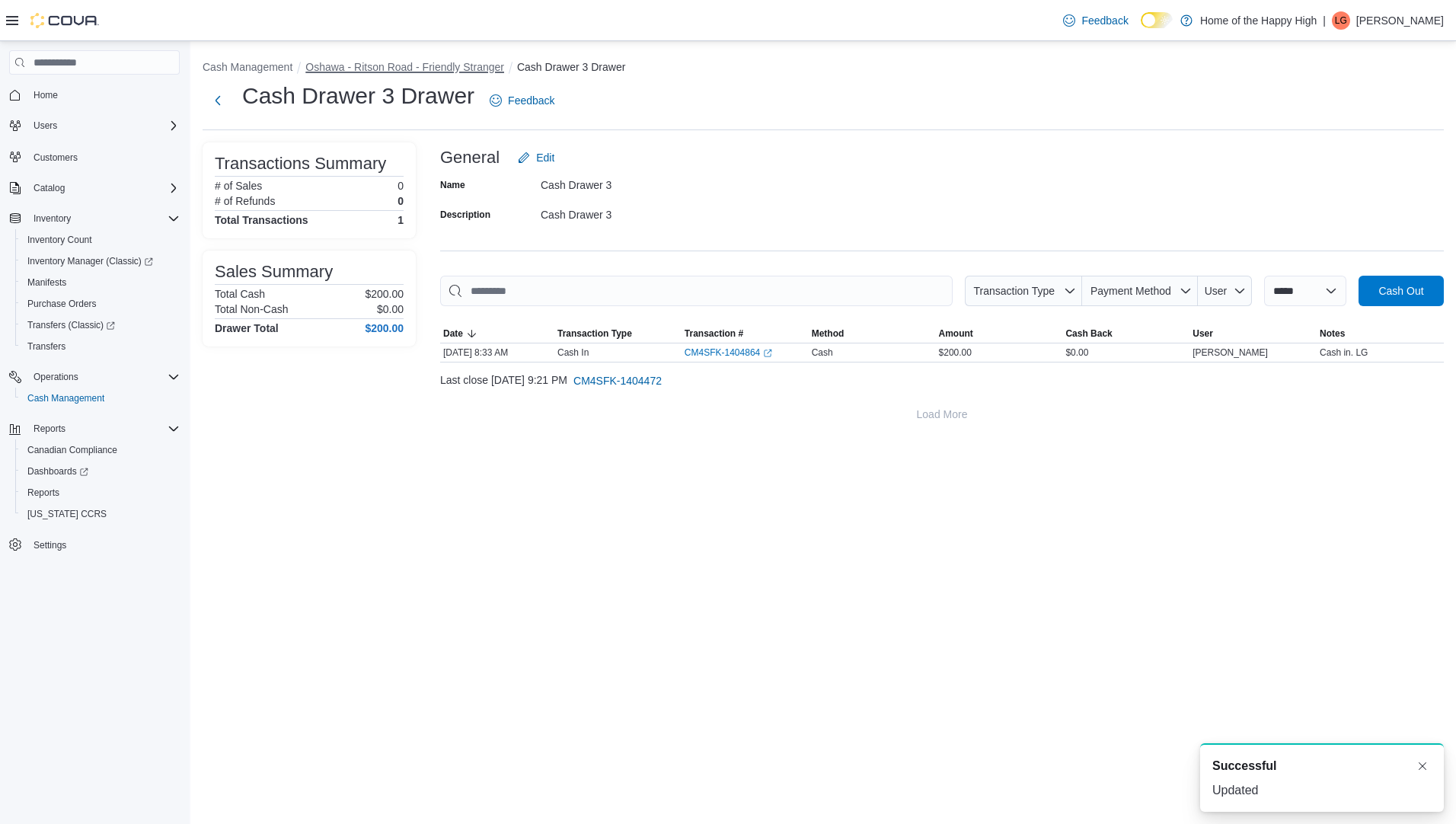
click at [430, 66] on button "Oshawa - Ritson Road - Friendly Stranger" at bounding box center [404, 66] width 199 height 12
